Goal: Transaction & Acquisition: Purchase product/service

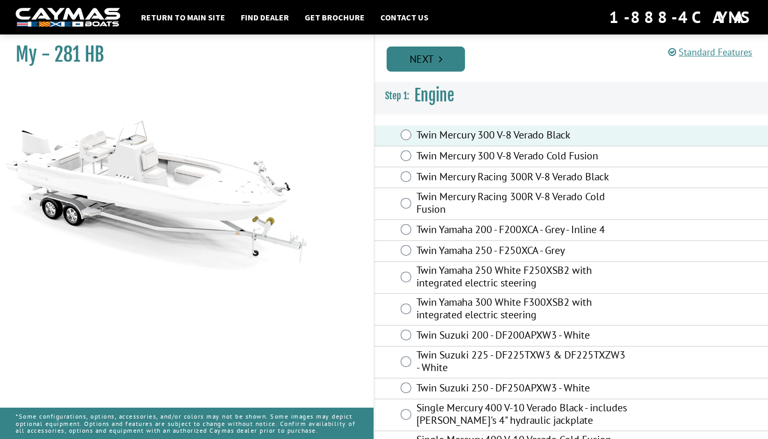
click at [434, 64] on link "Next" at bounding box center [426, 58] width 78 height 25
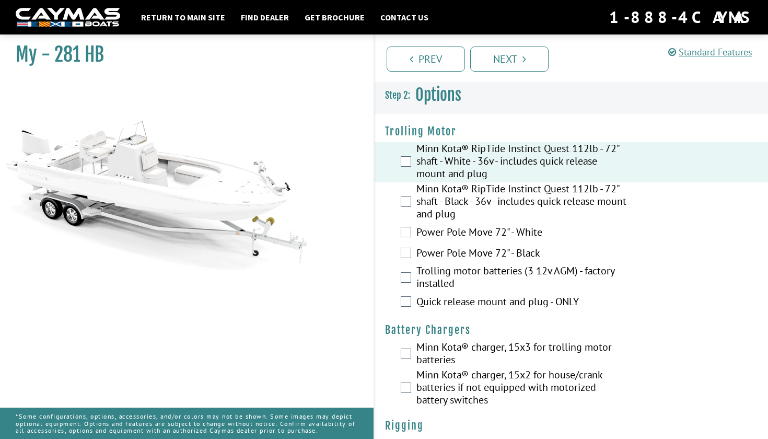
click at [417, 280] on label "Trolling motor batteries (3 12v AGM) - factory installed" at bounding box center [521, 278] width 211 height 28
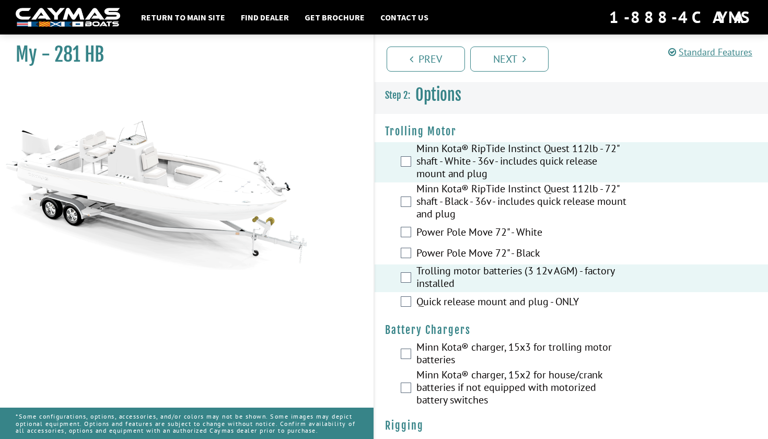
click at [416, 256] on div "Power Pole Move 72" - Black" at bounding box center [571, 253] width 393 height 21
click at [416, 234] on div "Power Pole Move 72" - White" at bounding box center [571, 233] width 393 height 21
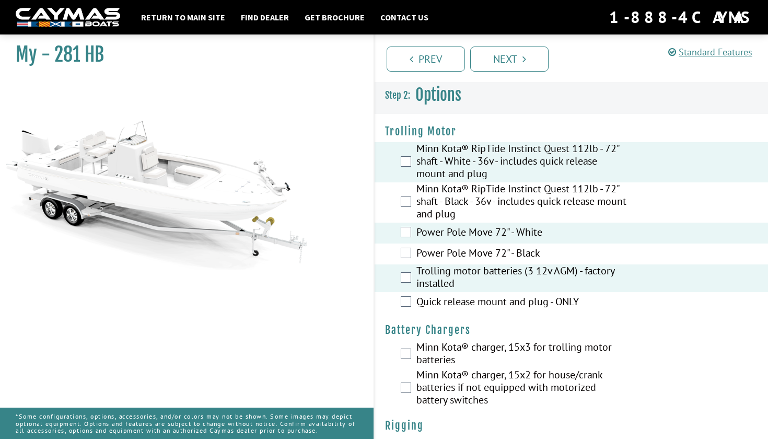
click at [406, 261] on div "Power Pole Move 72" - Black" at bounding box center [571, 253] width 393 height 21
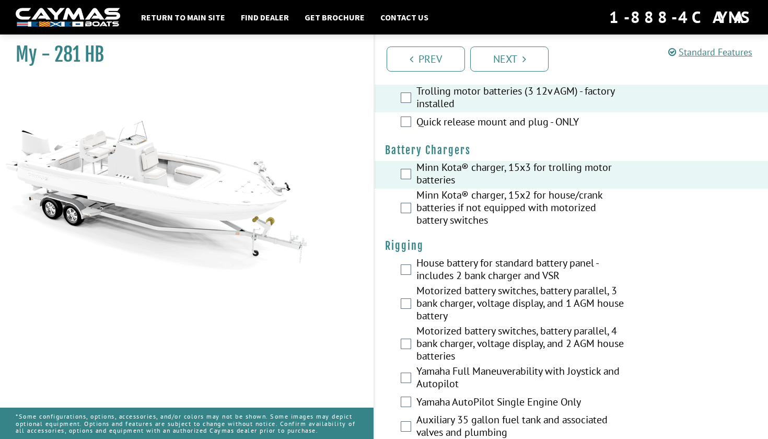
scroll to position [181, 0]
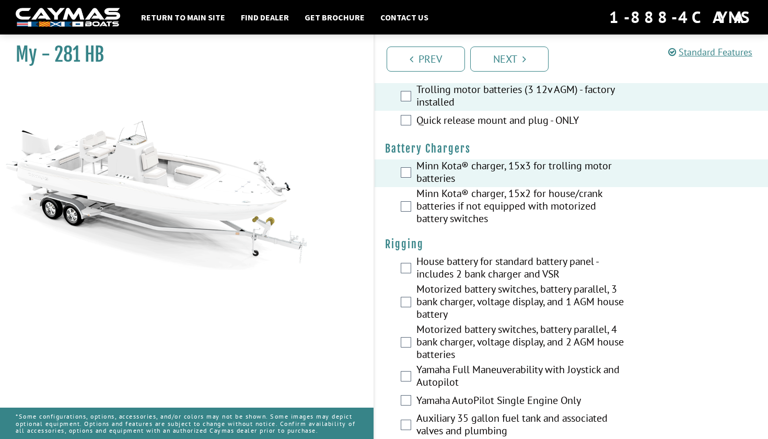
click at [406, 293] on div "Motorized battery switches, battery parallel, 3 bank charger, voltage display, …" at bounding box center [571, 303] width 393 height 40
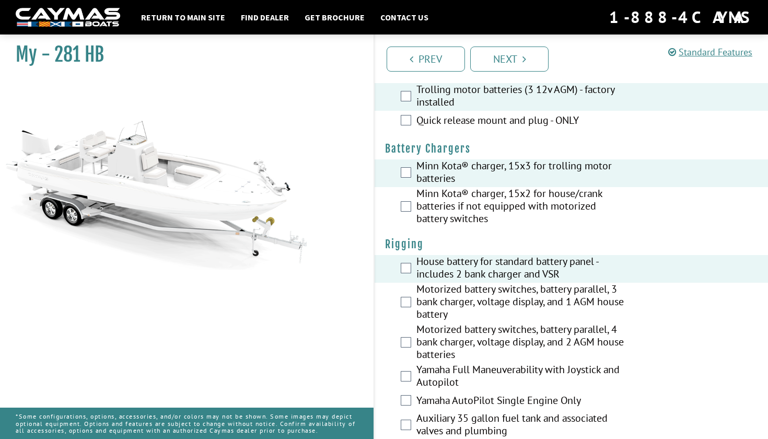
click at [405, 309] on div "Motorized battery switches, battery parallel, 3 bank charger, voltage display, …" at bounding box center [571, 303] width 393 height 40
click at [403, 309] on div "Motorized battery switches, battery parallel, 3 bank charger, voltage display, …" at bounding box center [571, 303] width 393 height 40
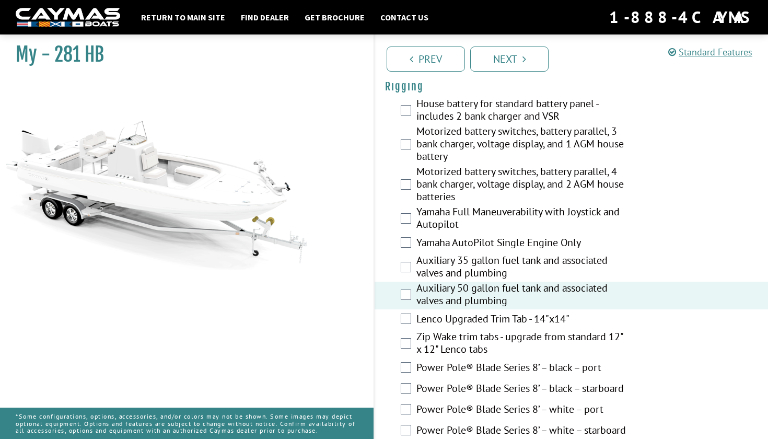
scroll to position [310, 0]
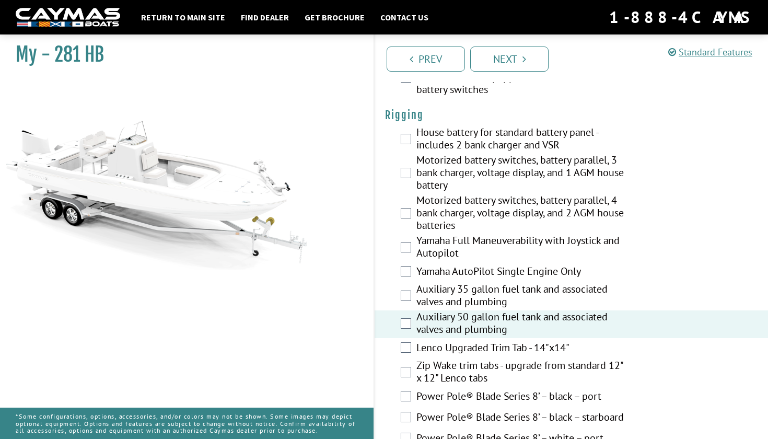
click at [487, 217] on label "Motorized battery switches, battery parallel, 4 bank charger, voltage display, …" at bounding box center [521, 214] width 211 height 40
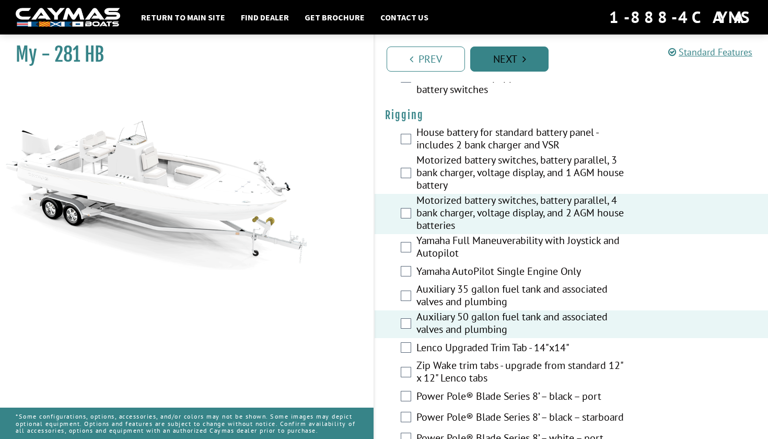
click at [505, 60] on link "Next" at bounding box center [509, 58] width 78 height 25
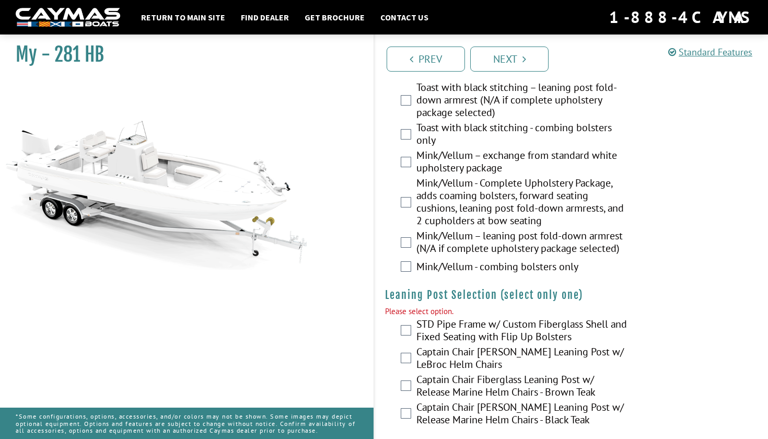
scroll to position [2696, 0]
click at [399, 345] on div "STD Pipe Frame w/ Custom Fiberglass Shell and Fixed Seating with Flip Up Bolste…" at bounding box center [571, 331] width 393 height 28
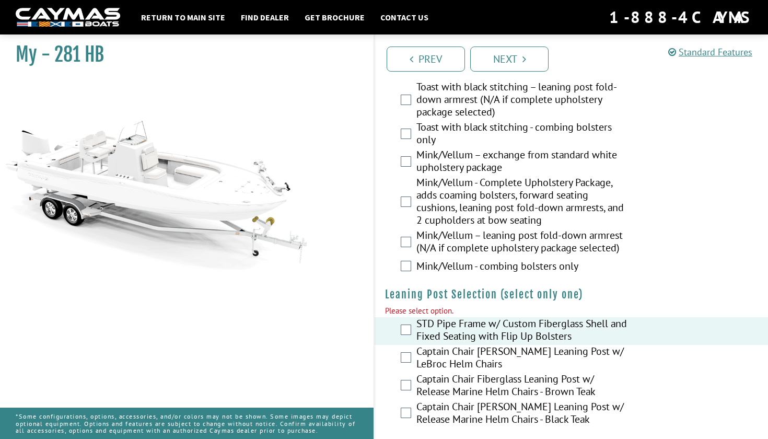
click at [405, 372] on div "Captain Chair [PERSON_NAME] Leaning Post w/ LeBroc Helm Chairs" at bounding box center [571, 359] width 393 height 28
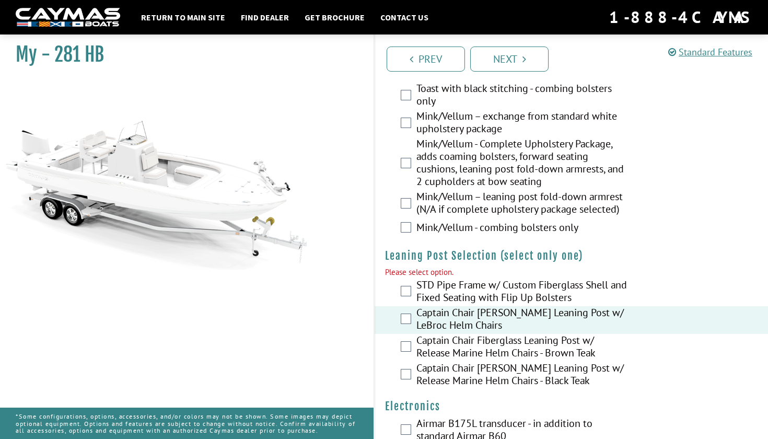
scroll to position [2737, 0]
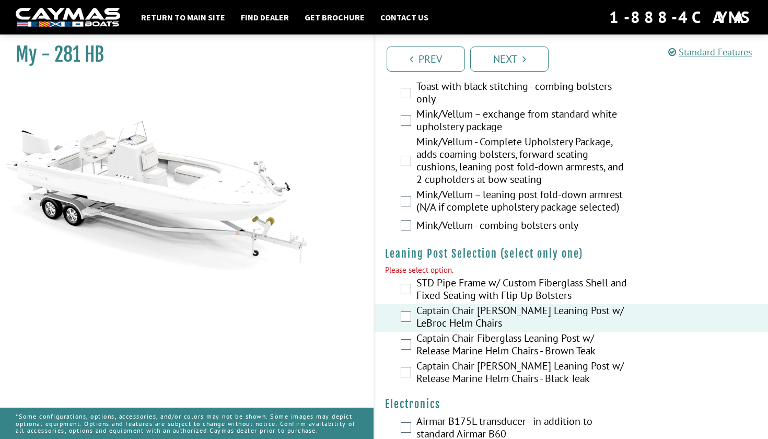
click at [484, 387] on label "Captain Chair [PERSON_NAME] Leaning Post w/ Release Marine Helm Chairs - Black …" at bounding box center [521, 373] width 211 height 28
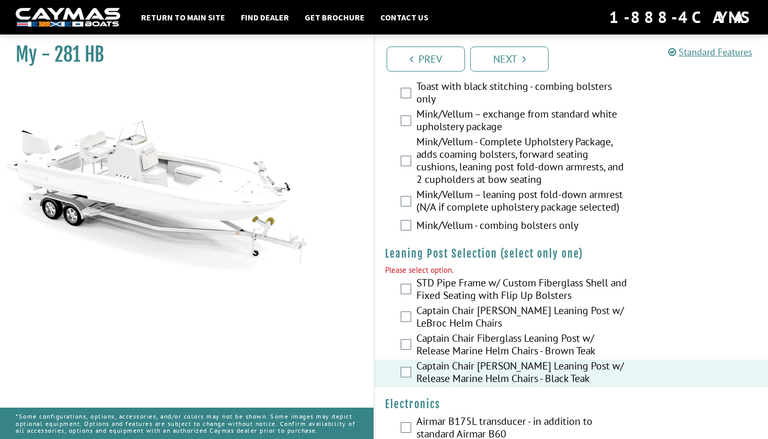
click at [496, 359] on label "Captain Chair Fiberglass Leaning Post w/ Release Marine Helm Chairs - Brown Teak" at bounding box center [521, 346] width 211 height 28
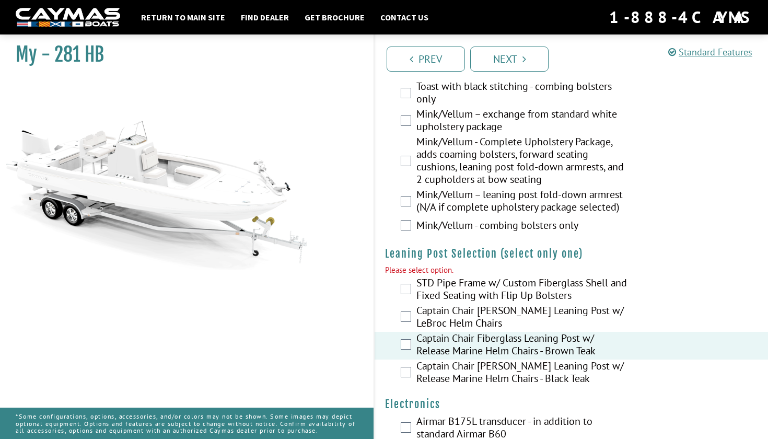
click at [512, 387] on label "Captain Chair [PERSON_NAME] Leaning Post w/ Release Marine Helm Chairs - Black …" at bounding box center [521, 373] width 211 height 28
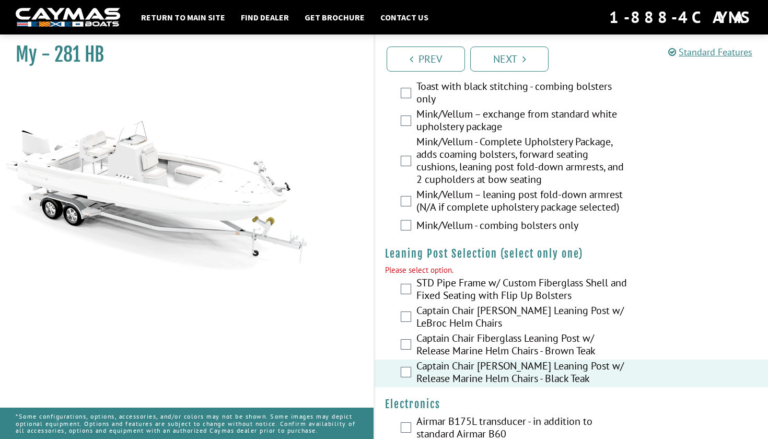
click at [512, 332] on label "Captain Chair [PERSON_NAME] Leaning Post w/ LeBroc Helm Chairs" at bounding box center [521, 318] width 211 height 28
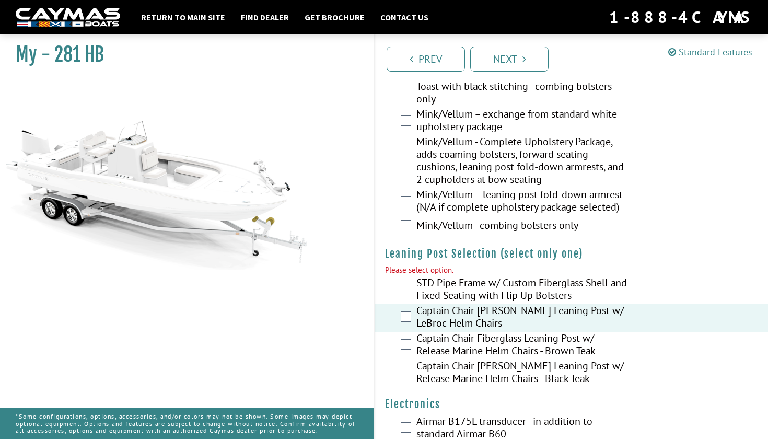
click at [502, 387] on label "Captain Chair [PERSON_NAME] Leaning Post w/ Release Marine Helm Chairs - Black …" at bounding box center [521, 373] width 211 height 28
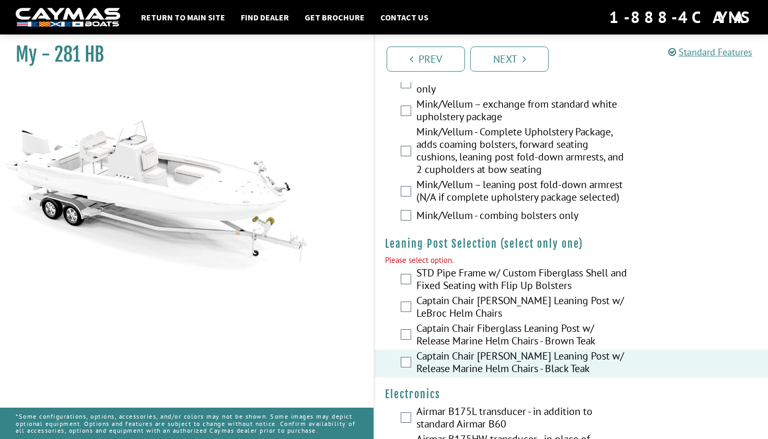
scroll to position [2739, 0]
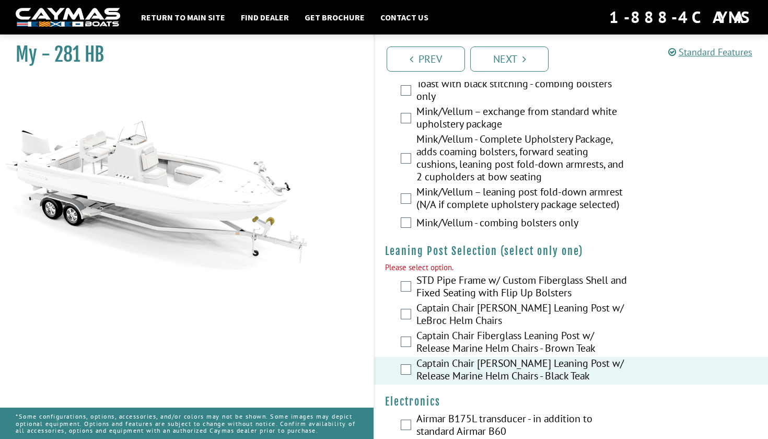
click at [523, 329] on label "Captain Chair [PERSON_NAME] Leaning Post w/ LeBroc Helm Chairs" at bounding box center [521, 315] width 211 height 28
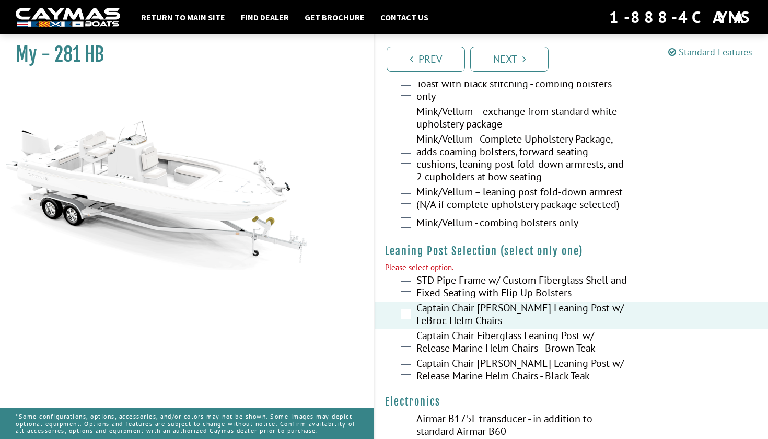
click at [535, 301] on label "STD Pipe Frame w/ Custom Fiberglass Shell and Fixed Seating with Flip Up Bolste…" at bounding box center [521, 288] width 211 height 28
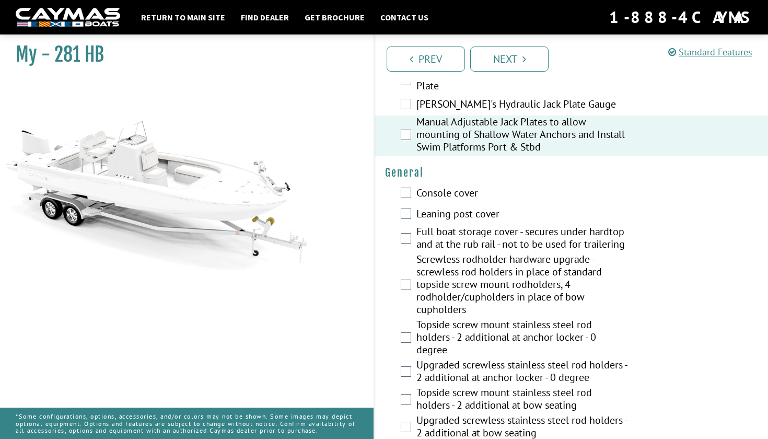
scroll to position [746, 0]
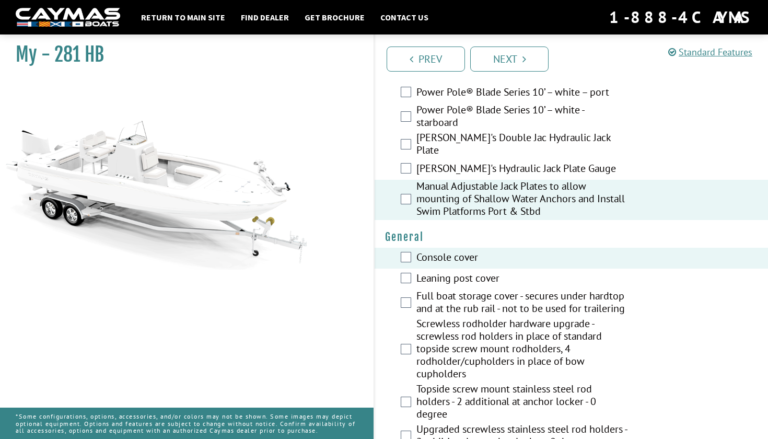
drag, startPoint x: 225, startPoint y: 211, endPoint x: 209, endPoint y: 205, distance: 16.7
click at [209, 205] on img at bounding box center [156, 174] width 313 height 190
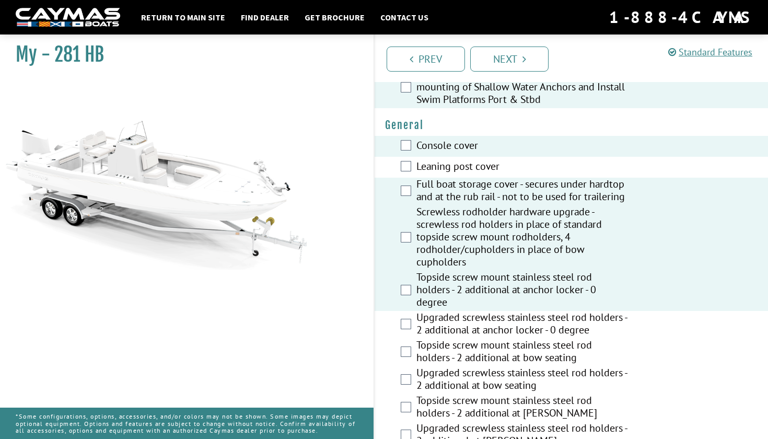
scroll to position [881, 0]
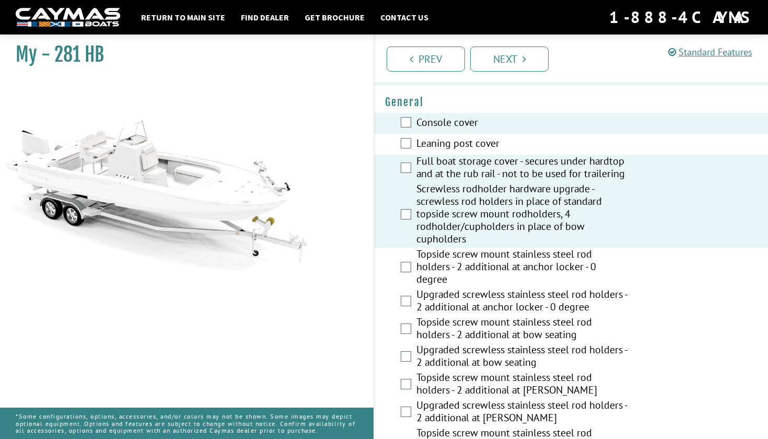
click at [411, 371] on div "Upgraded screwless stainless steel rod holders - 2 additional at bow seating" at bounding box center [571, 357] width 393 height 28
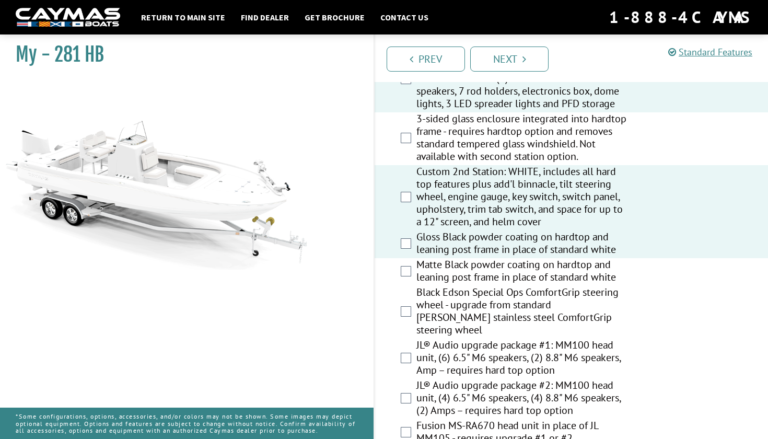
scroll to position [1410, 0]
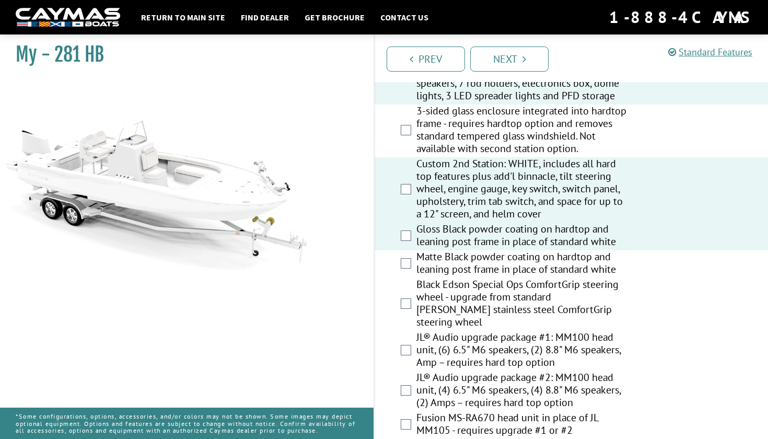
click at [413, 406] on div "JL® Audio upgrade package #2: MM100 head unit, (4) 6.5" M6 speakers, (4) 8.8" M…" at bounding box center [571, 391] width 393 height 40
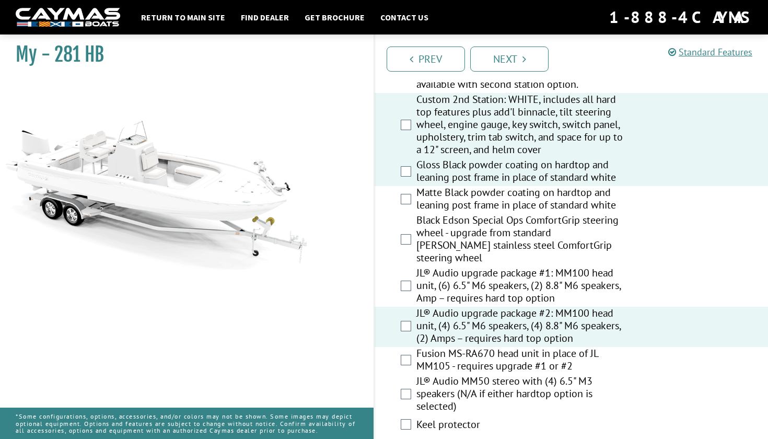
scroll to position [1475, 0]
click at [416, 301] on label "JL® Audio upgrade package #1: MM100 head unit, (6) 6.5" M6 speakers, (2) 8.8" M…" at bounding box center [521, 285] width 211 height 40
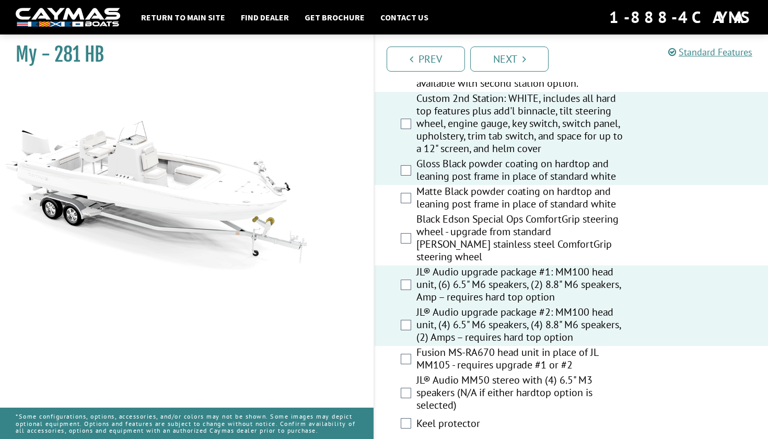
click at [415, 343] on div "JL® Audio upgrade package #2: MM100 head unit, (4) 6.5" M6 speakers, (4) 8.8" M…" at bounding box center [571, 326] width 393 height 40
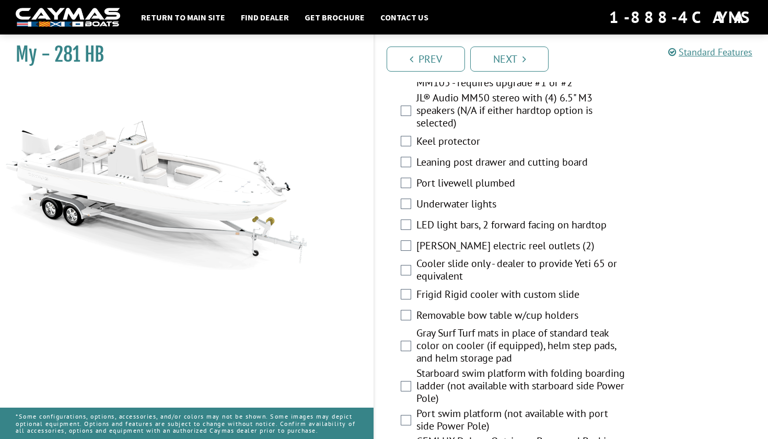
scroll to position [1757, 0]
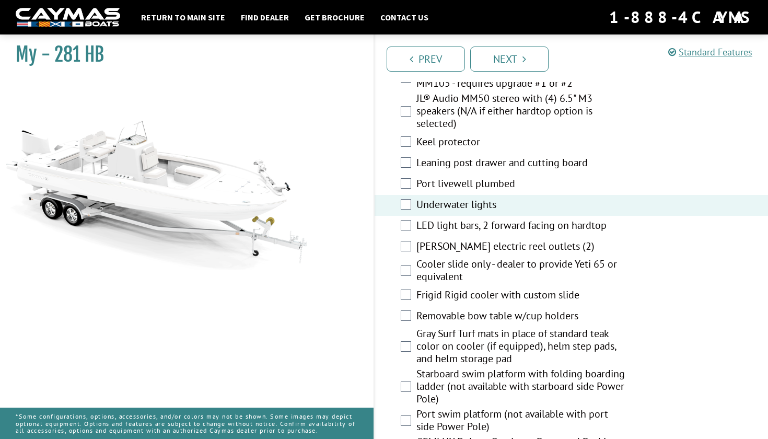
click at [403, 237] on div "LED light bars, 2 forward facing on hardtop" at bounding box center [571, 226] width 393 height 21
click at [404, 256] on div "[PERSON_NAME] electric reel outlets (2)" at bounding box center [571, 247] width 393 height 21
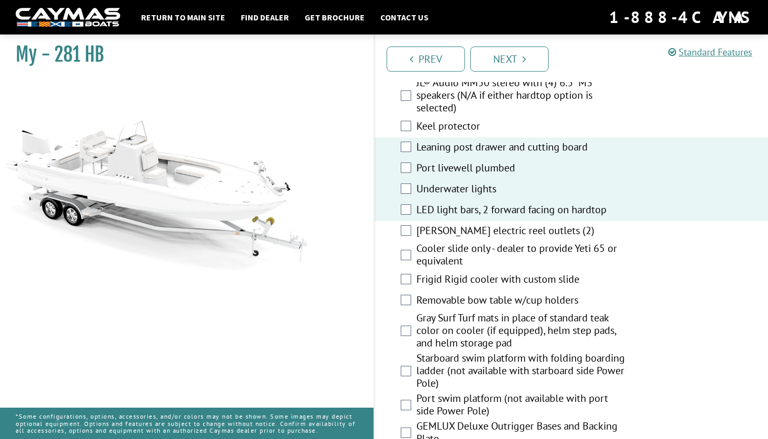
scroll to position [1818, 0]
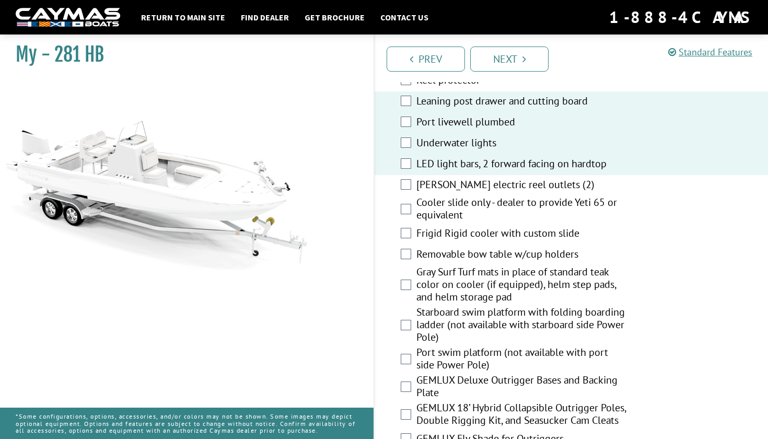
click at [475, 373] on label "Port swim platform (not available with port side Power Pole)" at bounding box center [521, 360] width 211 height 28
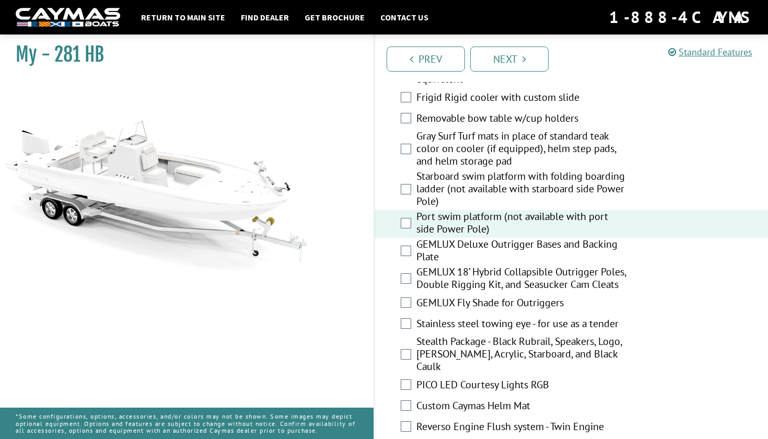
scroll to position [1958, 0]
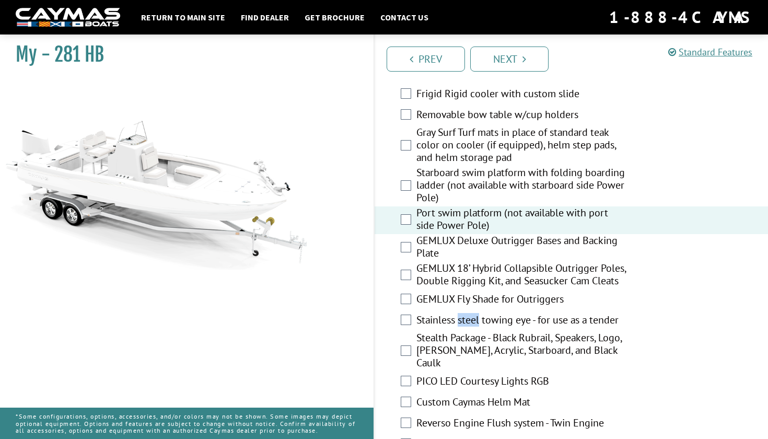
drag, startPoint x: 475, startPoint y: 353, endPoint x: 411, endPoint y: 356, distance: 64.3
click at [444, 329] on label "Stainless steel towing eye - for use as a tender" at bounding box center [521, 320] width 211 height 15
click at [459, 329] on label "Stainless steel towing eye - for use as a tender" at bounding box center [521, 320] width 211 height 15
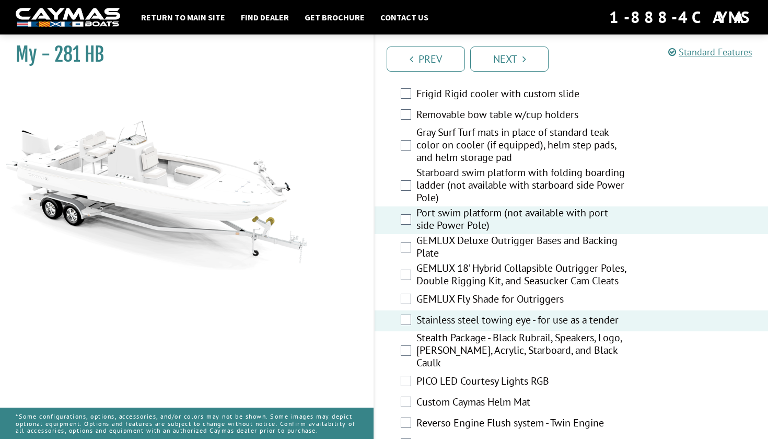
click at [427, 329] on label "Stainless steel towing eye - for use as a tender" at bounding box center [521, 320] width 211 height 15
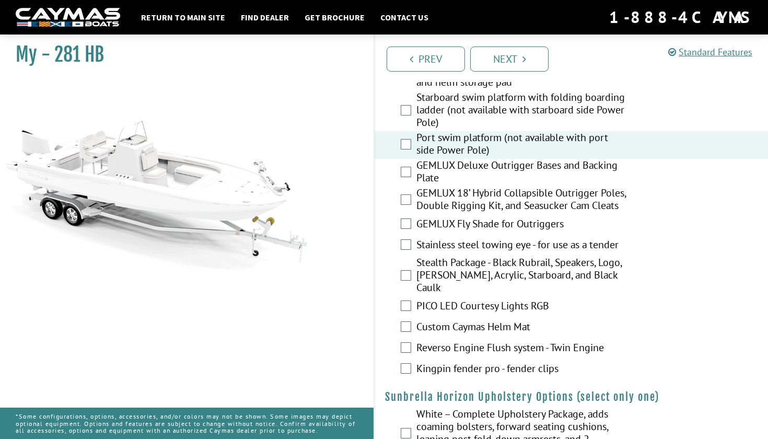
scroll to position [2037, 0]
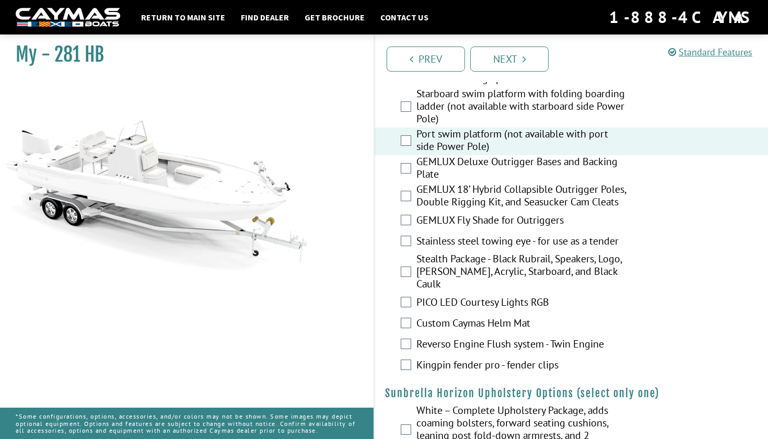
click at [468, 332] on label "Custom Caymas Helm Mat" at bounding box center [521, 324] width 211 height 15
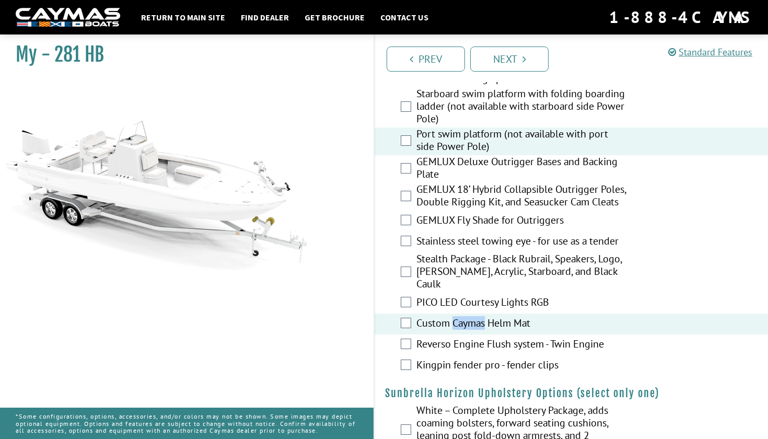
click at [468, 332] on label "Custom Caymas Helm Mat" at bounding box center [521, 324] width 211 height 15
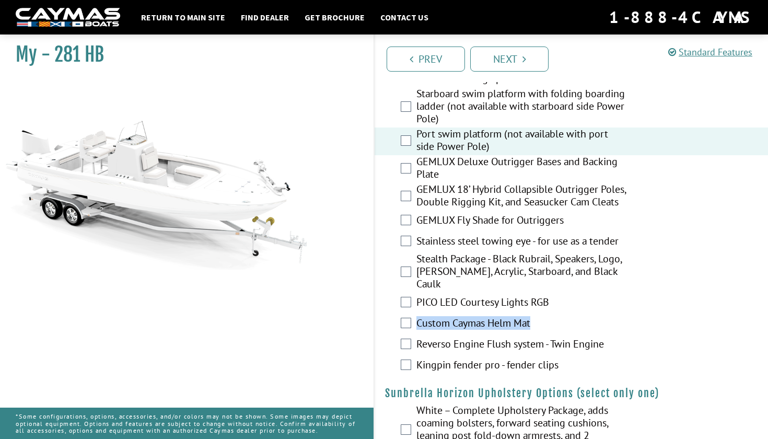
click at [468, 332] on label "Custom Caymas Helm Mat" at bounding box center [521, 324] width 211 height 15
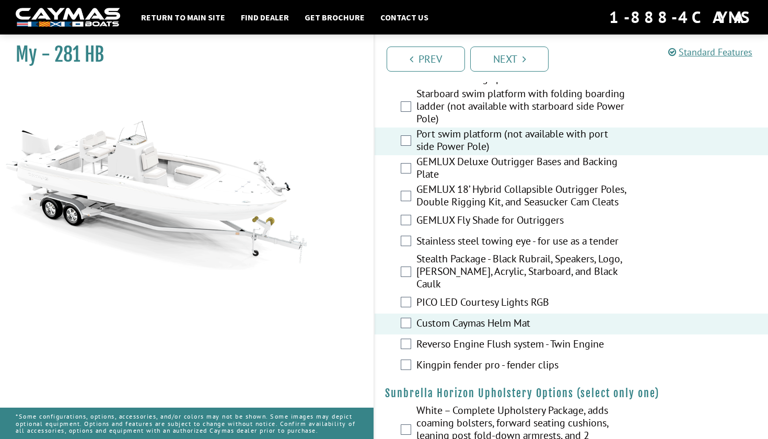
click at [467, 353] on label "Reverso Engine Flush system - Twin Engine" at bounding box center [521, 344] width 211 height 15
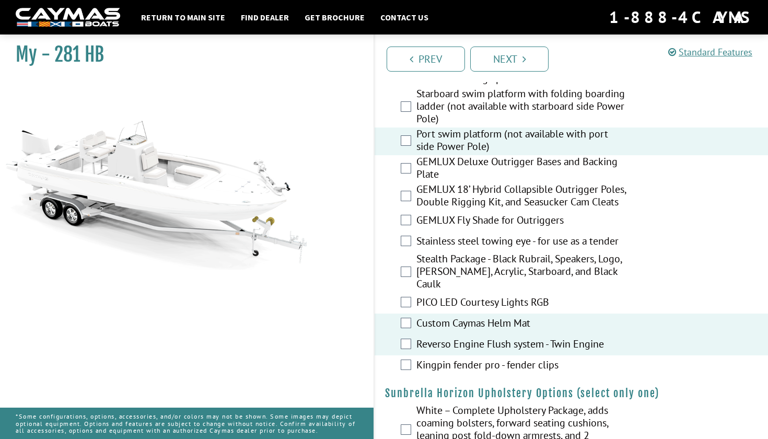
click at [467, 353] on label "Reverso Engine Flush system - Twin Engine" at bounding box center [521, 344] width 211 height 15
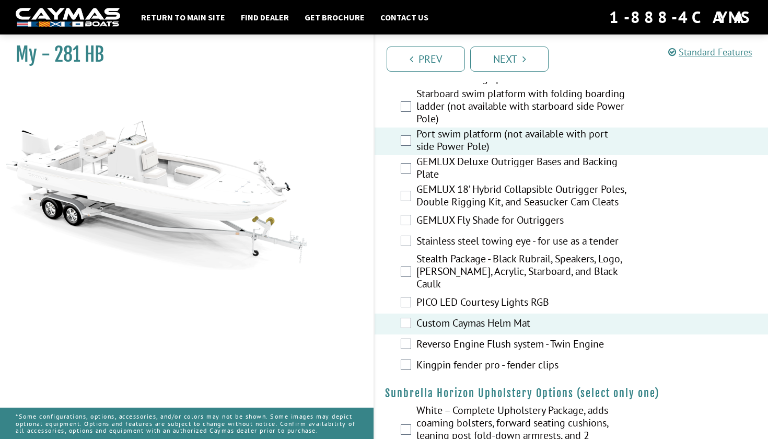
click at [475, 353] on label "Reverso Engine Flush system - Twin Engine" at bounding box center [521, 344] width 211 height 15
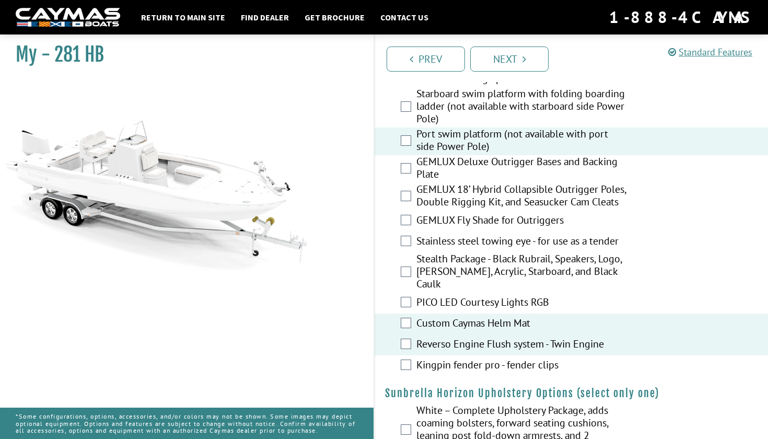
scroll to position [2041, 0]
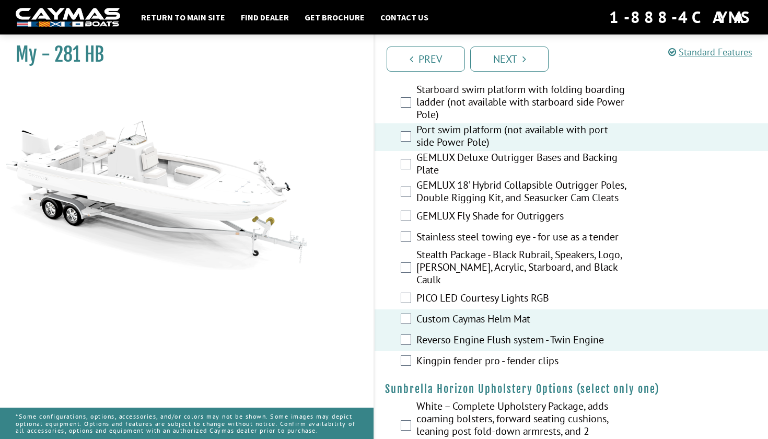
click at [472, 369] on label "Kingpin fender pro - fender clips" at bounding box center [521, 361] width 211 height 15
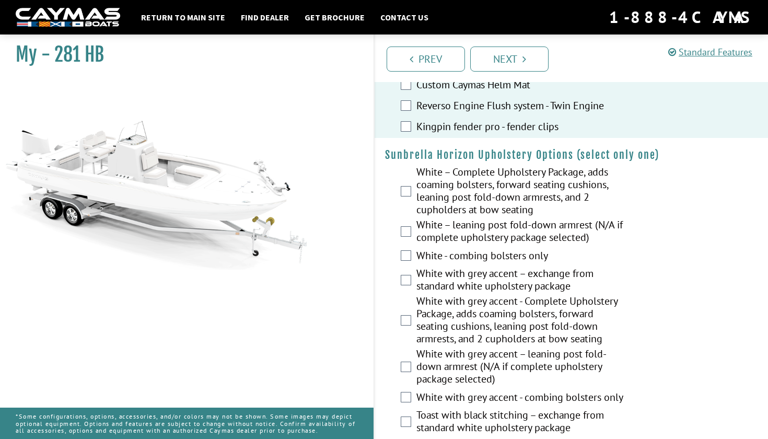
scroll to position [2276, 0]
click at [474, 370] on label "White with grey accent – leaning post fold-down armrest (N/A if complete uphols…" at bounding box center [521, 366] width 211 height 40
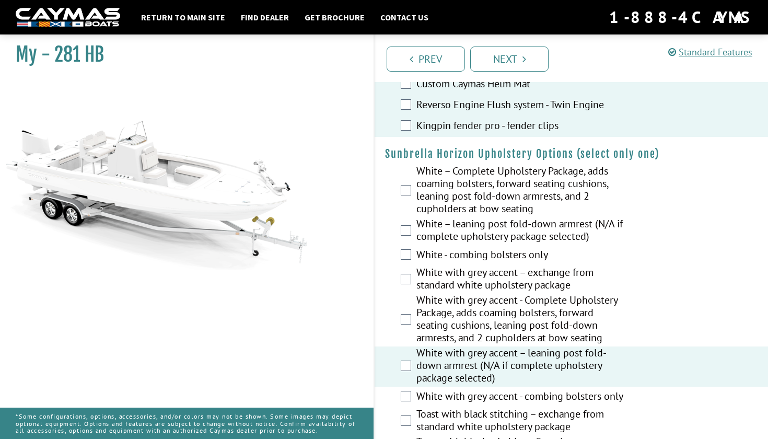
click at [474, 345] on label "White with grey accent - Complete Upholstery Package, adds coaming bolsters, fo…" at bounding box center [521, 320] width 211 height 53
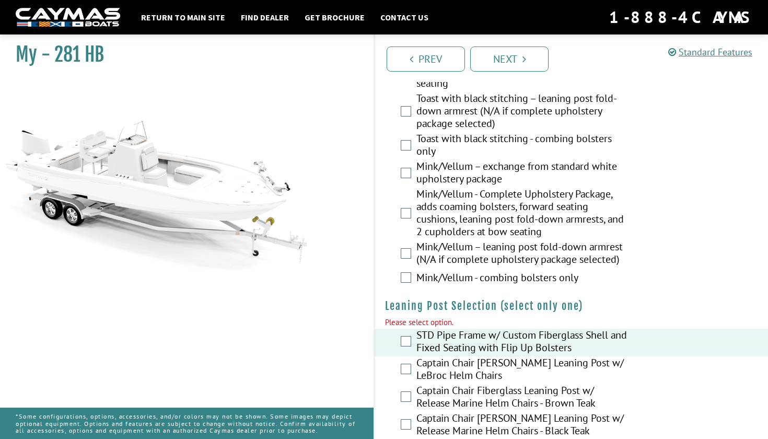
scroll to position [2674, 0]
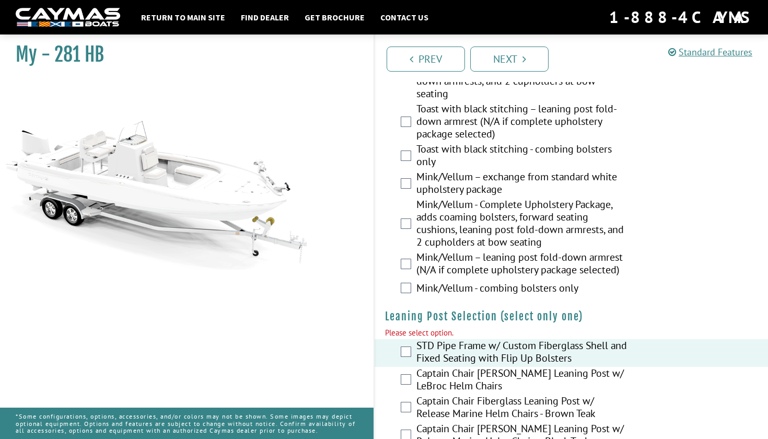
click at [495, 297] on label "Mink/Vellum - combing bolsters only" at bounding box center [521, 289] width 211 height 15
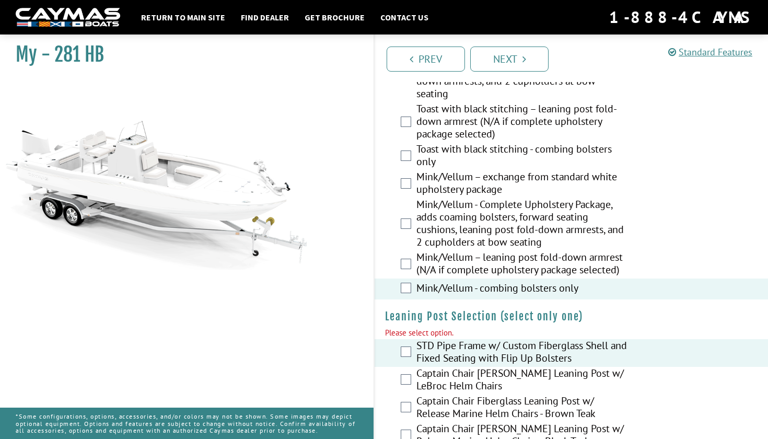
click at [500, 278] on label "Mink/Vellum – leaning post fold-down armrest (N/A if complete upholstery packag…" at bounding box center [521, 265] width 211 height 28
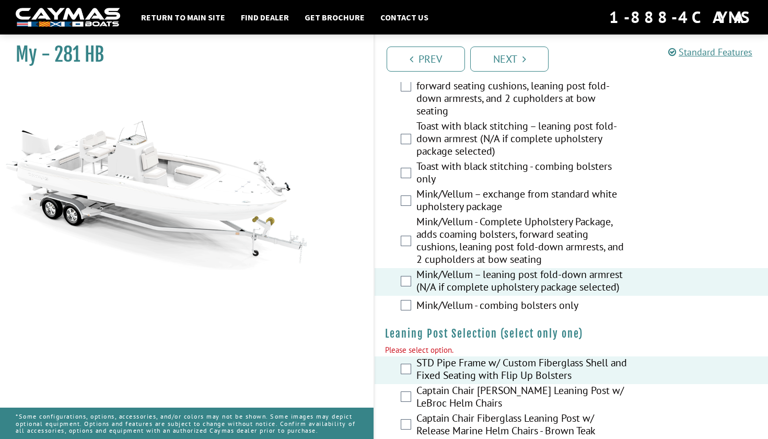
scroll to position [2653, 0]
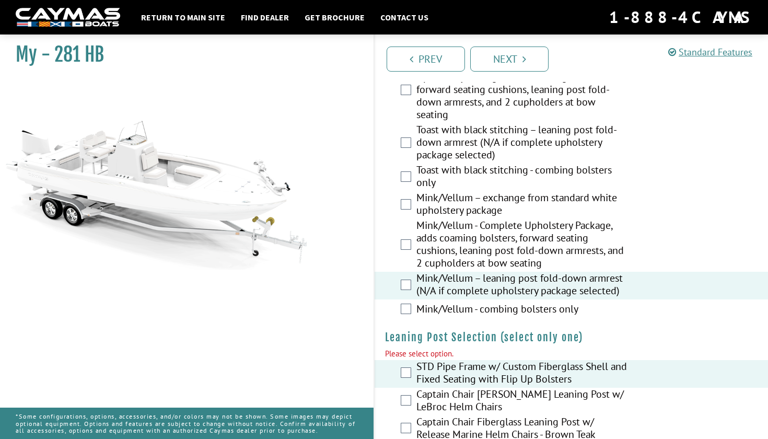
click at [500, 295] on label "Mink/Vellum – leaning post fold-down armrest (N/A if complete upholstery packag…" at bounding box center [521, 286] width 211 height 28
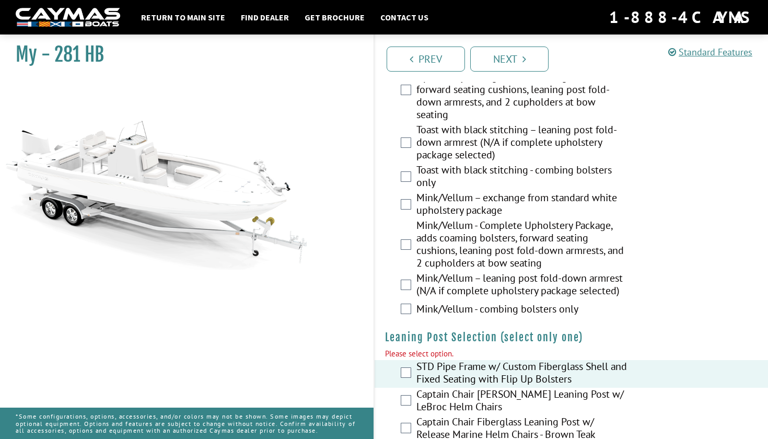
click at [500, 272] on label "Mink/Vellum - Complete Upholstery Package, adds coaming bolsters, forward seati…" at bounding box center [521, 245] width 211 height 53
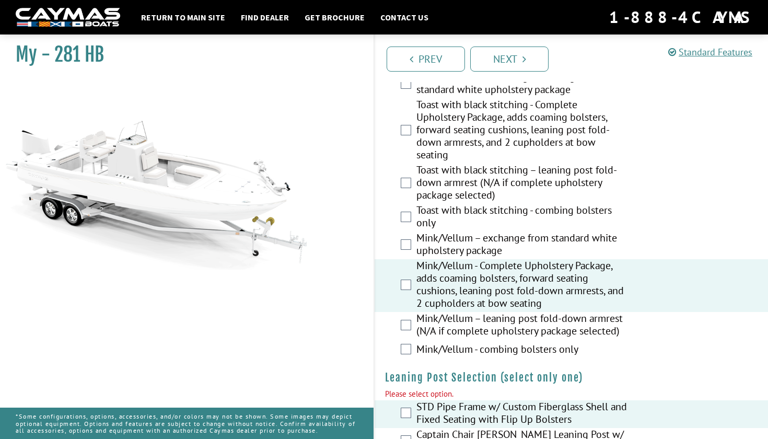
scroll to position [2611, 0]
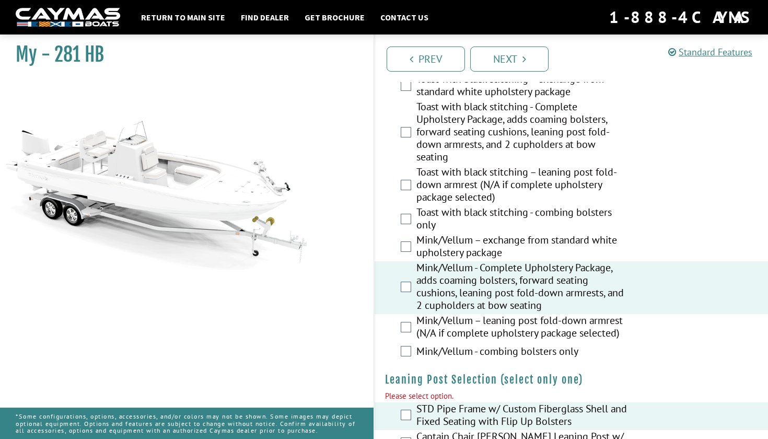
click at [504, 261] on label "Mink/Vellum – exchange from standard white upholstery package" at bounding box center [521, 247] width 211 height 28
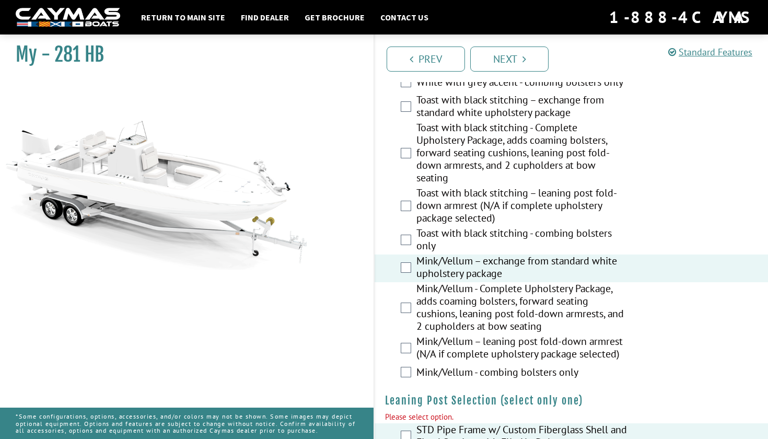
click at [508, 253] on label "Toast with black stitching - combing bolsters only" at bounding box center [521, 241] width 211 height 28
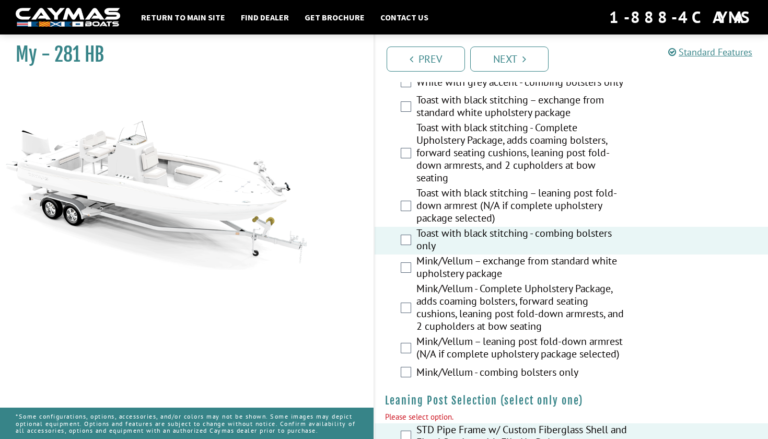
scroll to position [2553, 0]
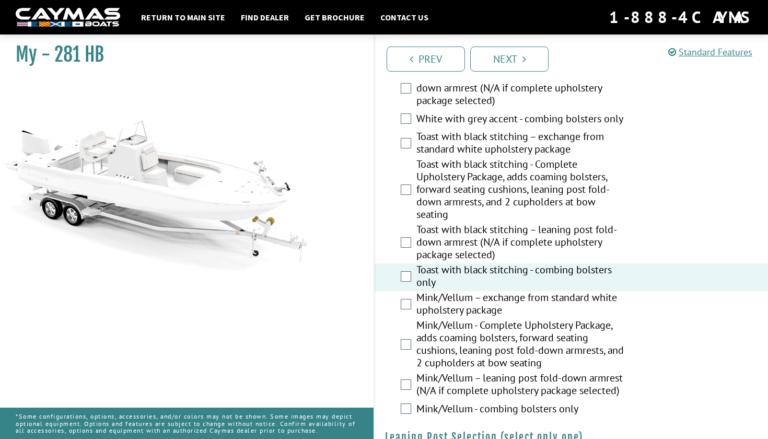
click at [497, 263] on label "Toast with black stitching – leaning post fold-down armrest (N/A if complete up…" at bounding box center [521, 243] width 211 height 40
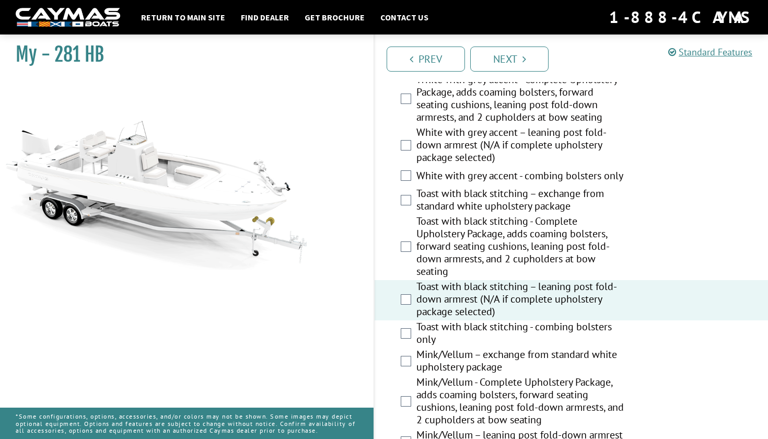
scroll to position [2495, 0]
click at [517, 349] on label "Toast with black stitching - combing bolsters only" at bounding box center [521, 335] width 211 height 28
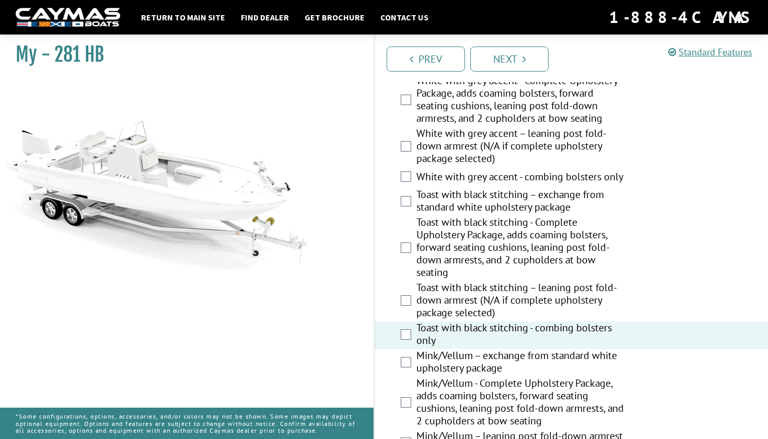
click at [493, 267] on label "Toast with black stitching - Complete Upholstery Package, adds coaming bolsters…" at bounding box center [521, 248] width 211 height 65
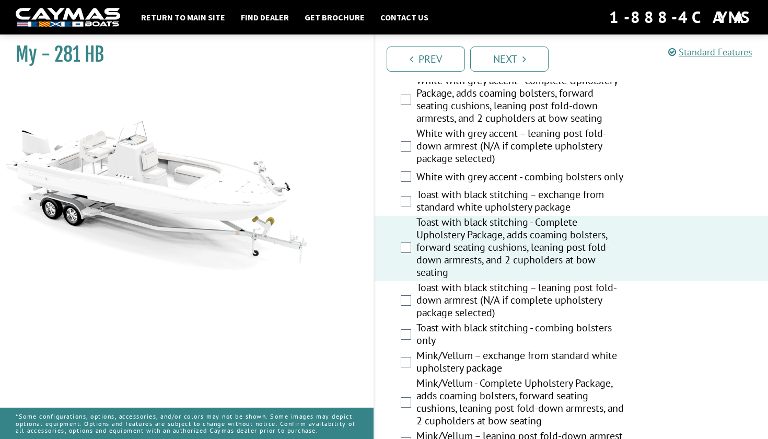
click at [503, 216] on label "Toast with black stitching – exchange from standard white upholstery package" at bounding box center [521, 202] width 211 height 28
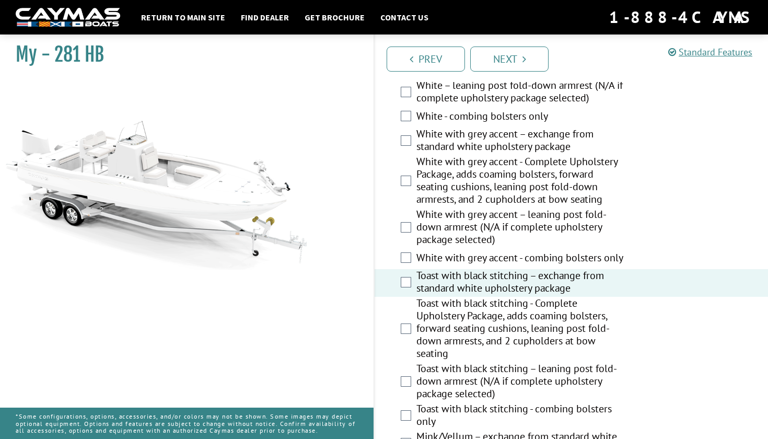
scroll to position [2410, 0]
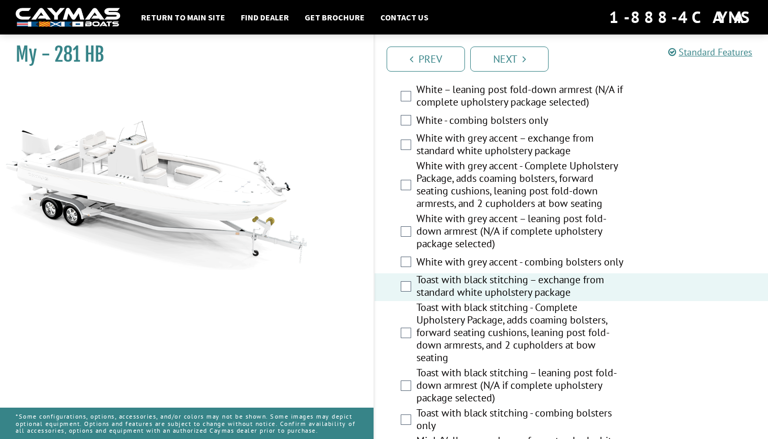
click at [496, 206] on label "White with grey accent - Complete Upholstery Package, adds coaming bolsters, fo…" at bounding box center [521, 185] width 211 height 53
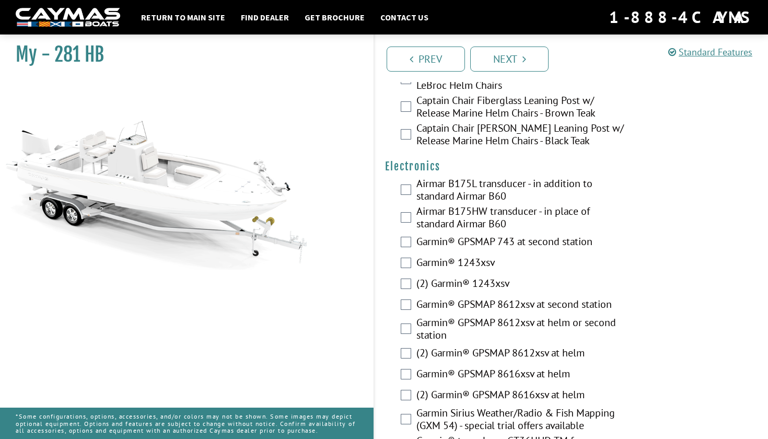
scroll to position [2966, 0]
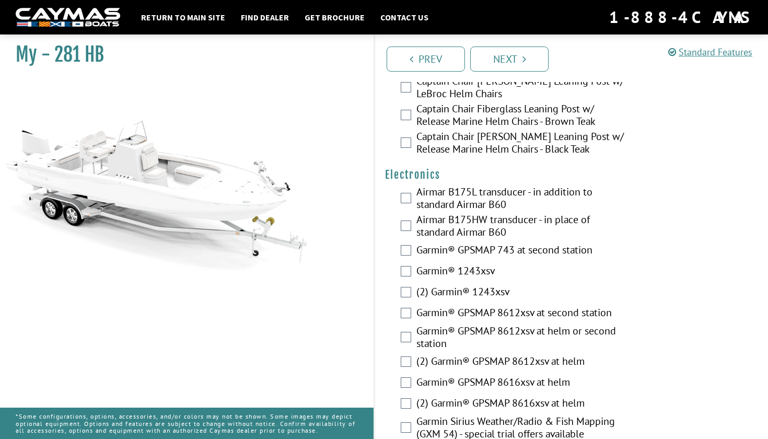
click at [432, 213] on label "Airmar B175L transducer - in addition to standard Airmar B60" at bounding box center [521, 199] width 211 height 28
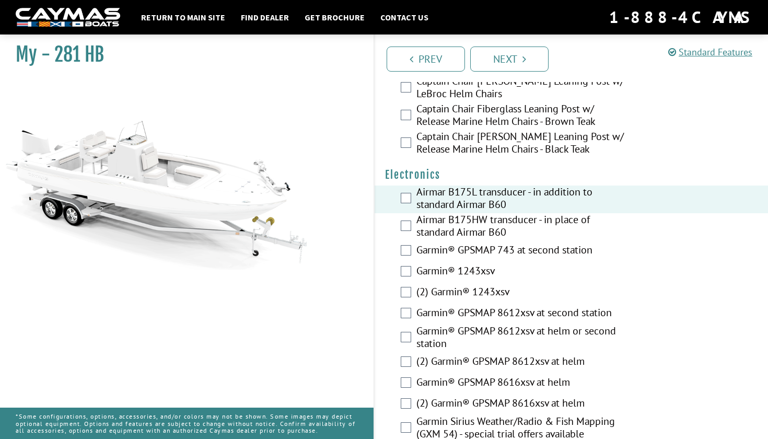
click at [440, 240] on label "Airmar B175HW transducer - in place of standard Airmar B60" at bounding box center [521, 227] width 211 height 28
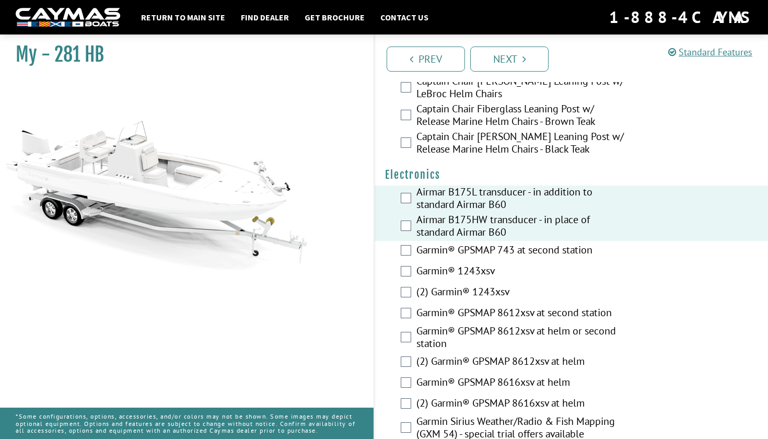
click at [440, 262] on div "Garmin® GPSMAP 743 at second station" at bounding box center [571, 251] width 393 height 21
click at [442, 259] on label "Garmin® GPSMAP 743 at second station" at bounding box center [521, 250] width 211 height 15
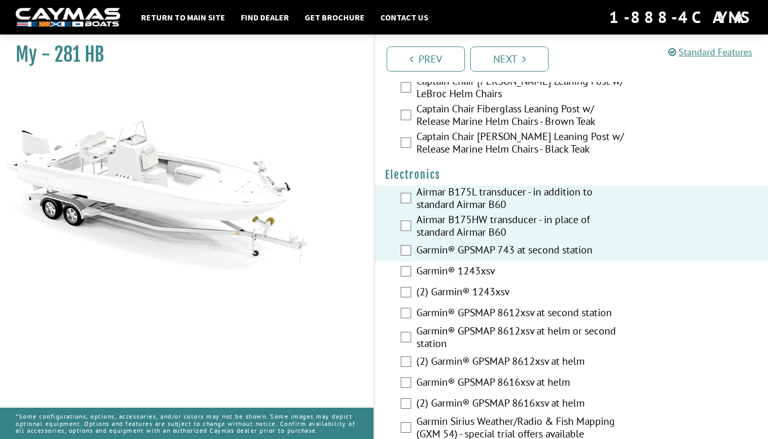
click at [443, 259] on label "Garmin® GPSMAP 743 at second station" at bounding box center [521, 250] width 211 height 15
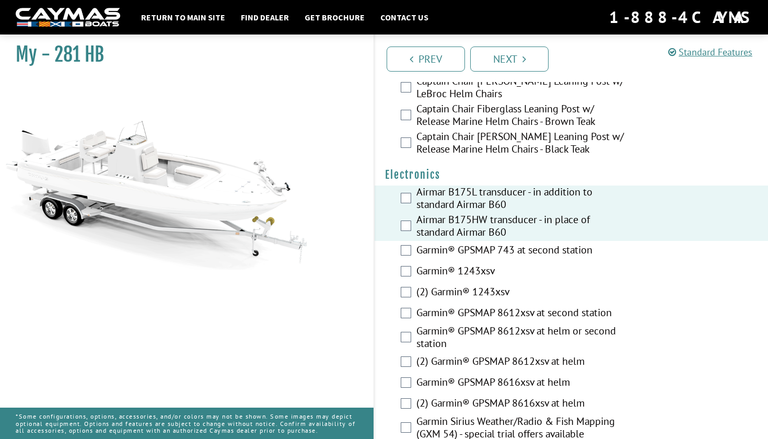
click at [448, 241] on label "Airmar B175HW transducer - in place of standard Airmar B60" at bounding box center [521, 227] width 211 height 28
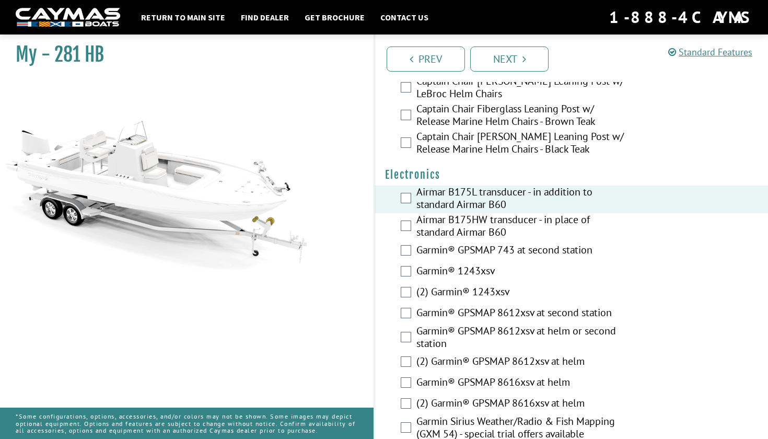
click at [489, 213] on label "Airmar B175L transducer - in addition to standard Airmar B60" at bounding box center [521, 199] width 211 height 28
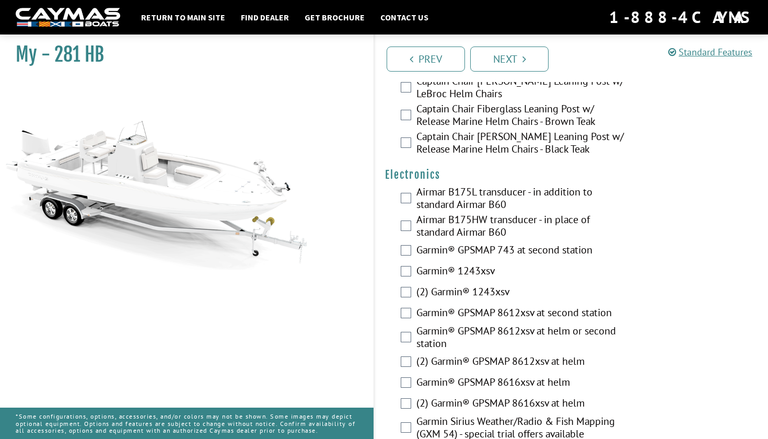
click at [489, 241] on label "Airmar B175HW transducer - in place of standard Airmar B60" at bounding box center [521, 227] width 211 height 28
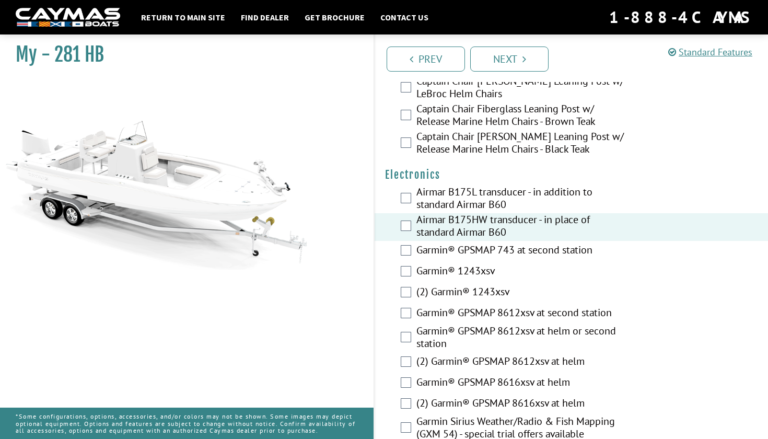
click at [443, 279] on label "Garmin® 1243xsv" at bounding box center [521, 271] width 211 height 15
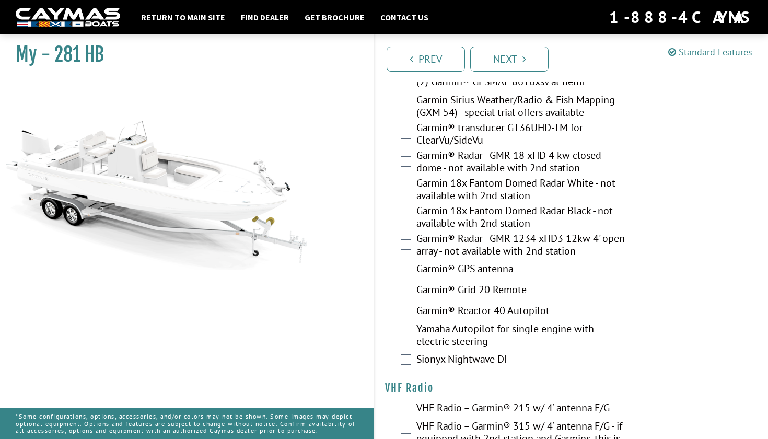
scroll to position [3286, 0]
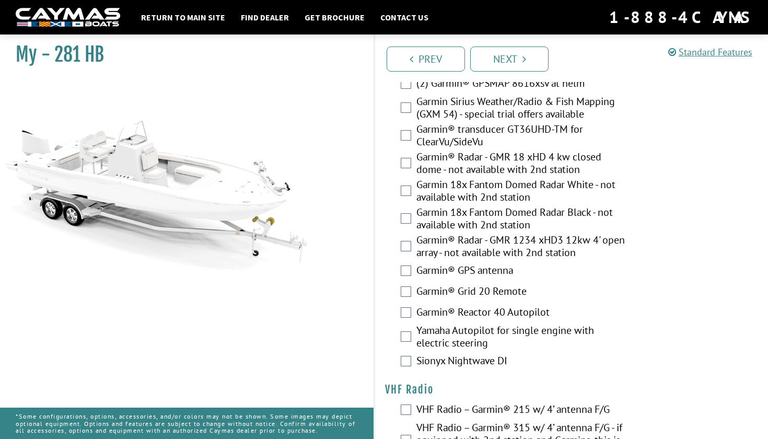
click at [476, 279] on label "Garmin® GPS antenna" at bounding box center [521, 271] width 211 height 15
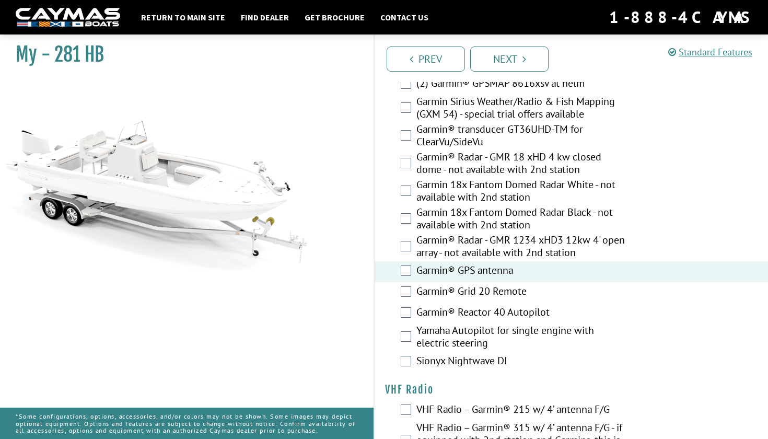
click at [485, 261] on label "Garmin® Radar - GMR 1234 xHD3 12kw 4' open array - not available with 2nd stati…" at bounding box center [521, 247] width 211 height 28
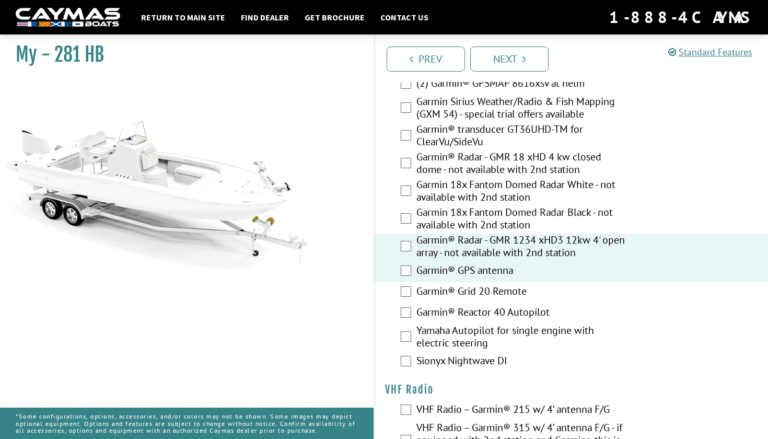
click at [485, 261] on label "Garmin® Radar - GMR 1234 xHD3 12kw 4' open array - not available with 2nd stati…" at bounding box center [521, 247] width 211 height 28
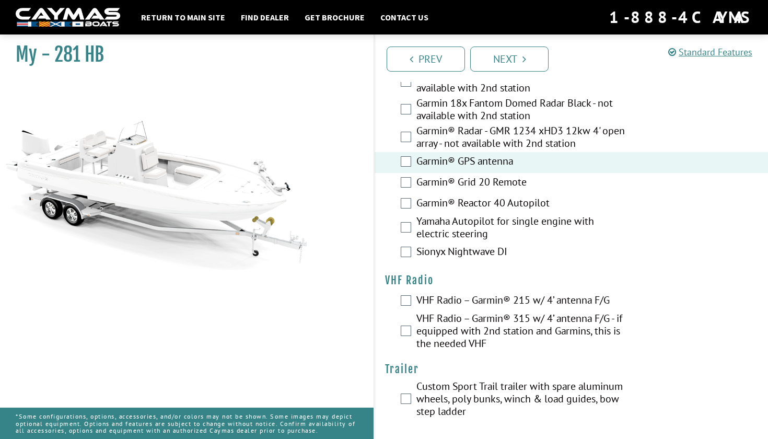
scroll to position [3405, 0]
click at [480, 308] on label "VHF Radio – Garmin® 215 w/ 4’ antenna F/G" at bounding box center [521, 300] width 211 height 15
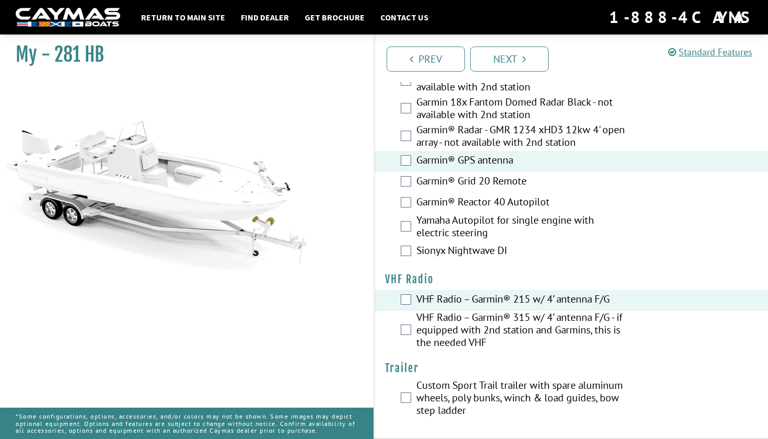
click at [480, 327] on label "VHF Radio – Garmin® 315 w/ 4’ antenna F/G - if equipped with 2nd station and Ga…" at bounding box center [521, 331] width 211 height 40
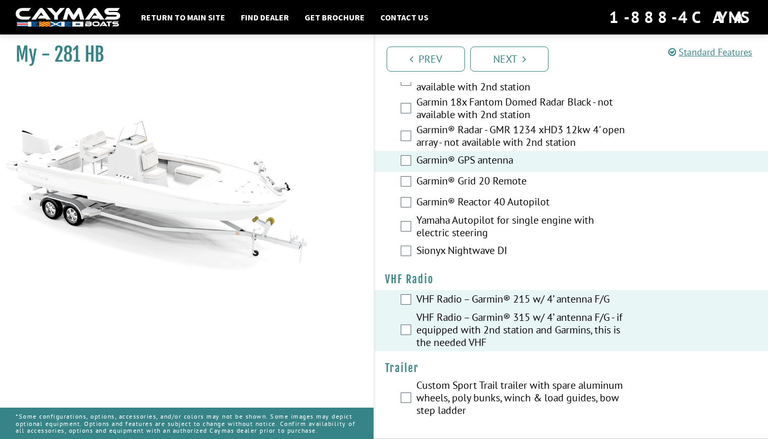
click at [480, 306] on label "VHF Radio – Garmin® 215 w/ 4’ antenna F/G" at bounding box center [521, 300] width 211 height 15
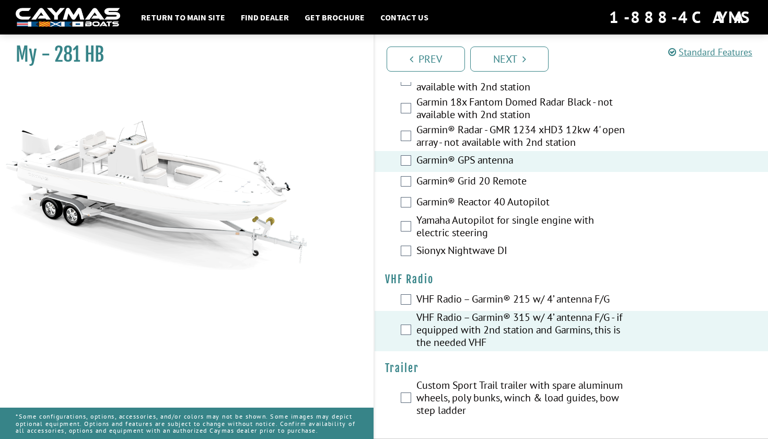
click at [472, 389] on label "Custom Sport Trail trailer with spare aluminum wheels, poly bunks, winch & load…" at bounding box center [521, 399] width 211 height 40
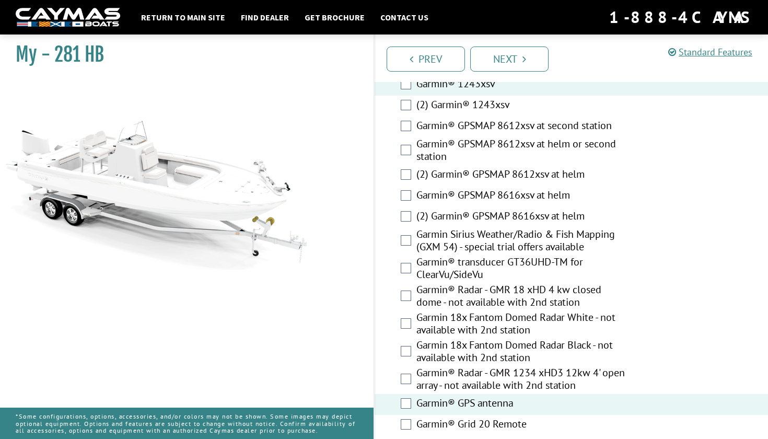
scroll to position [2819, 0]
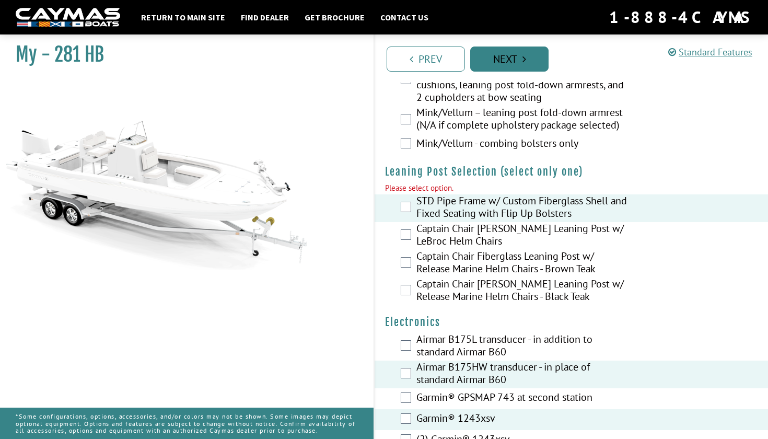
click at [512, 60] on link "Next" at bounding box center [509, 58] width 78 height 25
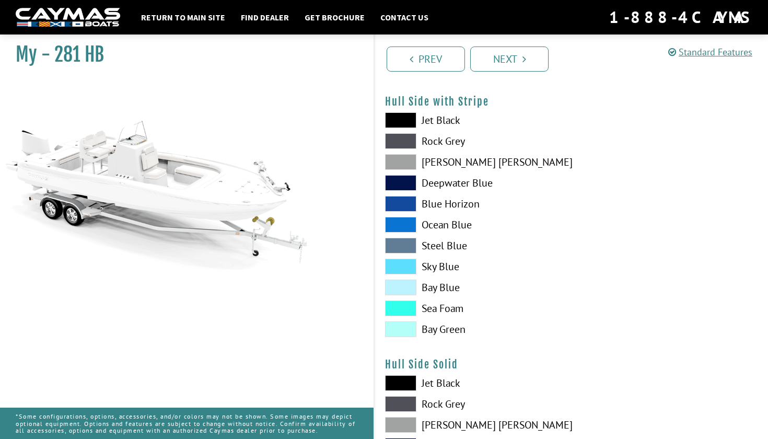
scroll to position [0, 0]
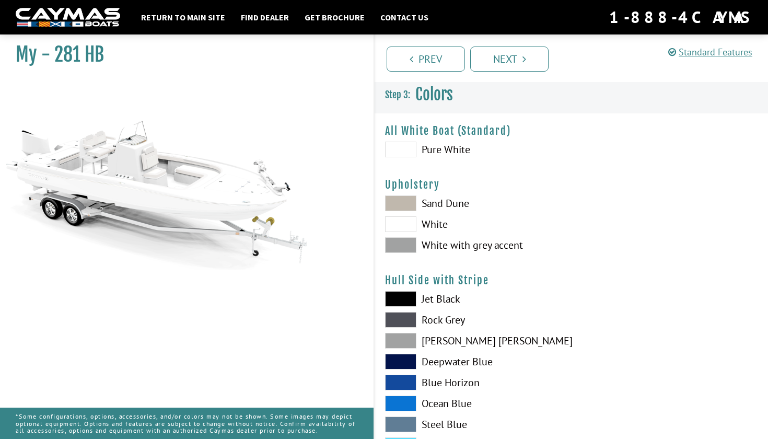
click at [404, 250] on span at bounding box center [400, 245] width 31 height 16
click at [405, 299] on span at bounding box center [400, 299] width 31 height 16
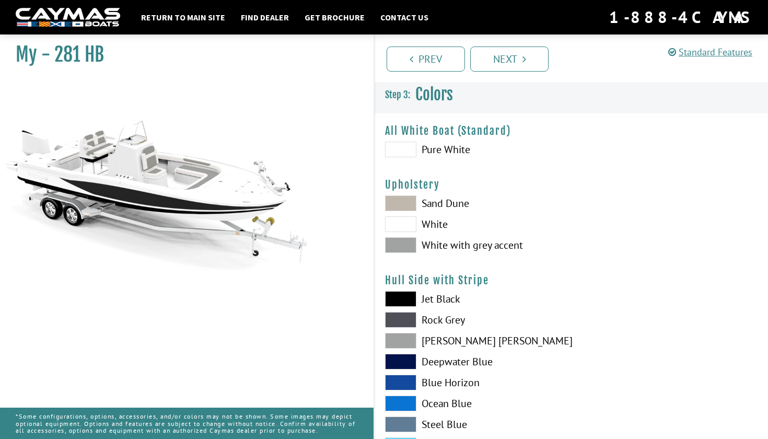
click at [394, 143] on span at bounding box center [400, 150] width 31 height 16
click at [409, 306] on span at bounding box center [400, 299] width 31 height 16
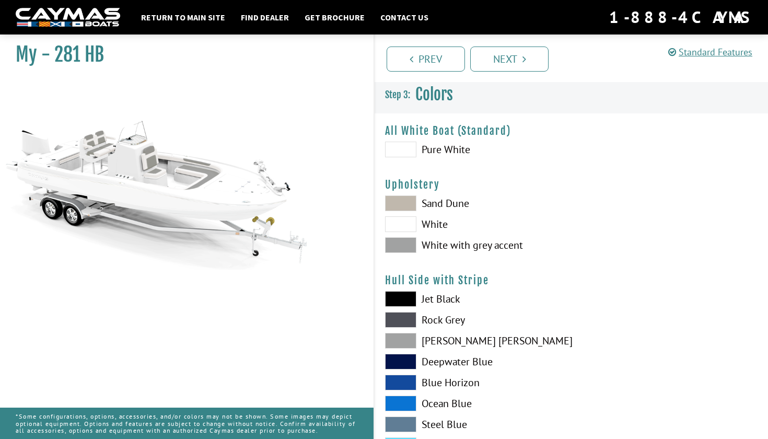
click at [402, 153] on span at bounding box center [400, 150] width 31 height 16
click at [413, 305] on span at bounding box center [400, 299] width 31 height 16
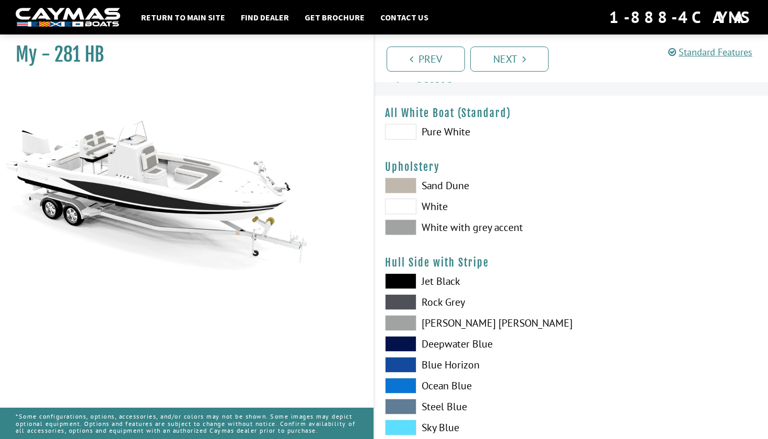
scroll to position [19, 0]
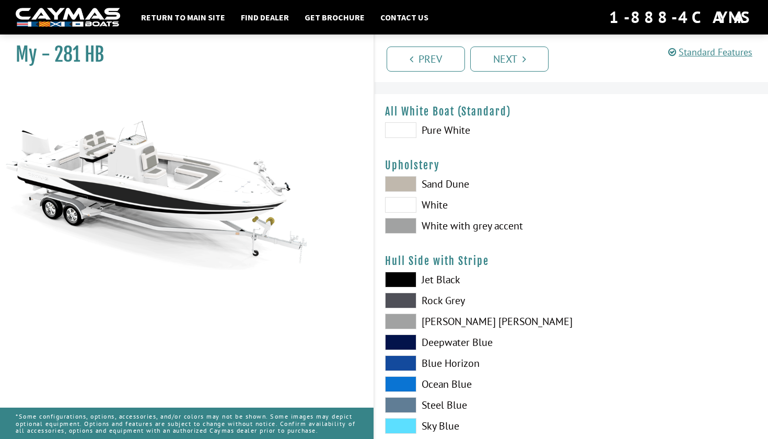
click at [407, 311] on div "Jet Black Rock Grey Dove Gray Deepwater Blue Blue Horizon Ocean Blue" at bounding box center [473, 387] width 197 height 230
click at [407, 305] on span at bounding box center [400, 301] width 31 height 16
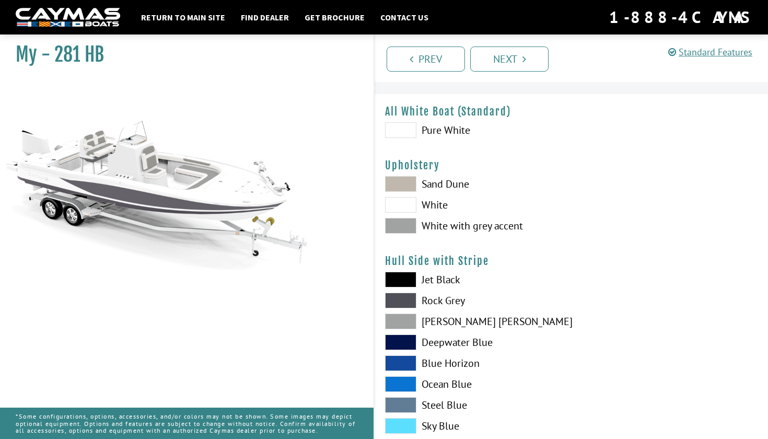
click at [407, 328] on span at bounding box center [400, 321] width 31 height 16
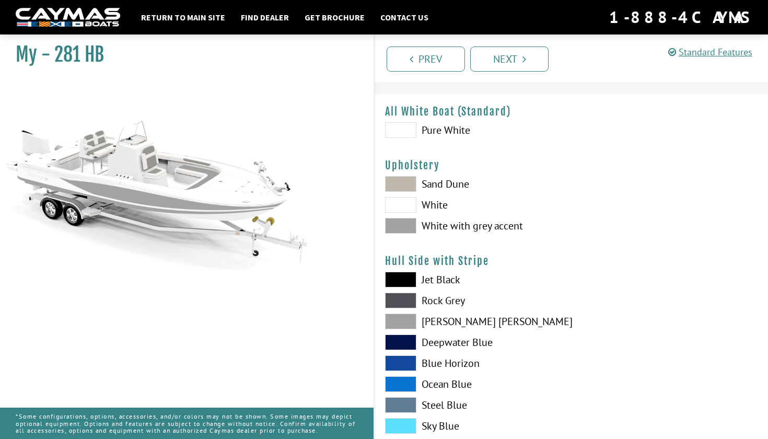
click at [407, 307] on span at bounding box center [400, 301] width 31 height 16
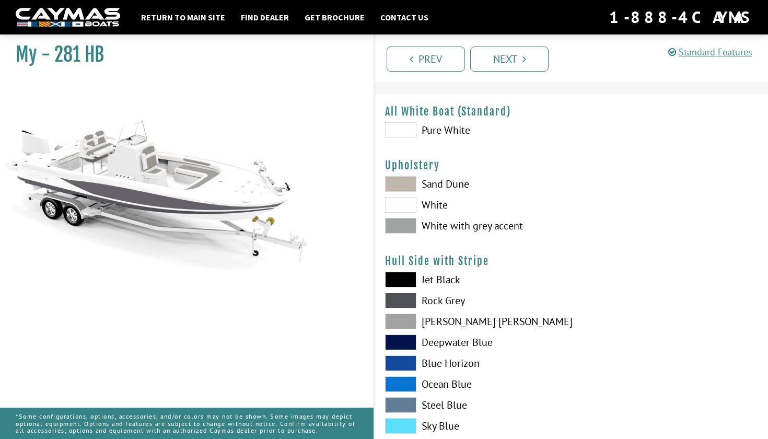
click at [407, 344] on span at bounding box center [400, 342] width 31 height 16
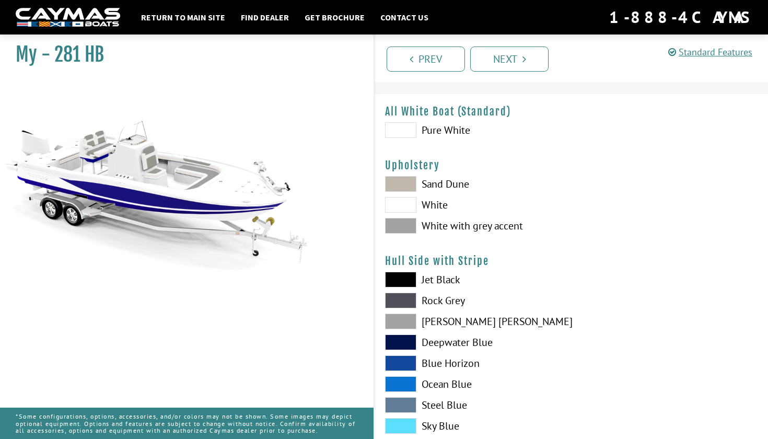
click at [406, 320] on span at bounding box center [400, 321] width 31 height 16
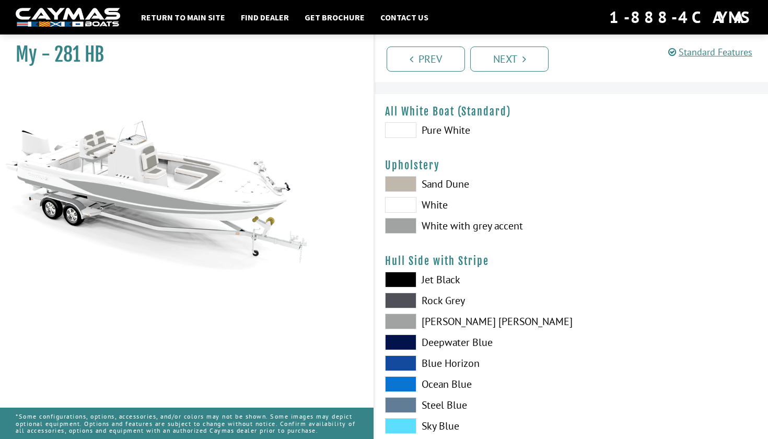
click at [406, 349] on span at bounding box center [400, 342] width 31 height 16
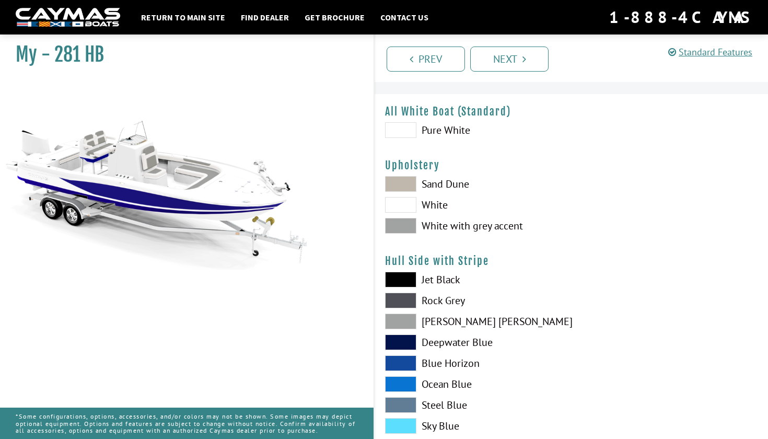
click at [407, 376] on span at bounding box center [400, 384] width 31 height 16
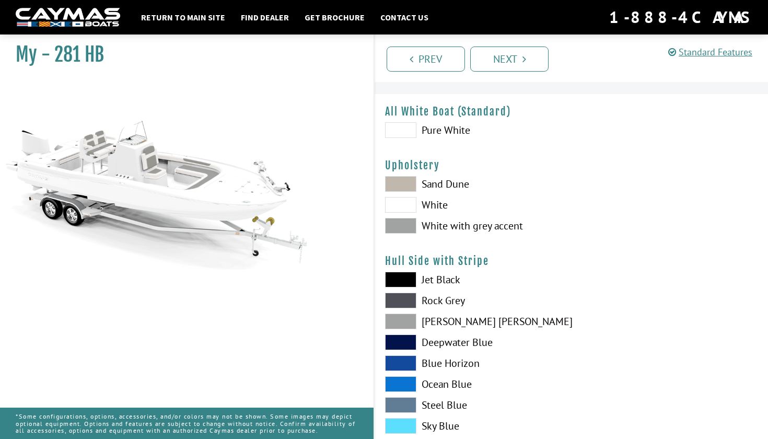
scroll to position [33, 0]
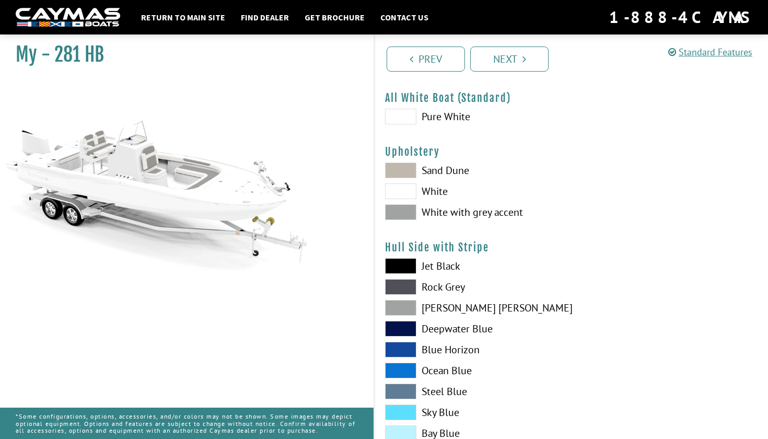
click at [407, 376] on span at bounding box center [400, 371] width 31 height 16
click at [407, 383] on span at bounding box center [400, 391] width 31 height 16
click at [407, 377] on span at bounding box center [400, 371] width 31 height 16
click at [407, 375] on span at bounding box center [400, 371] width 31 height 16
click at [405, 391] on span at bounding box center [400, 391] width 31 height 16
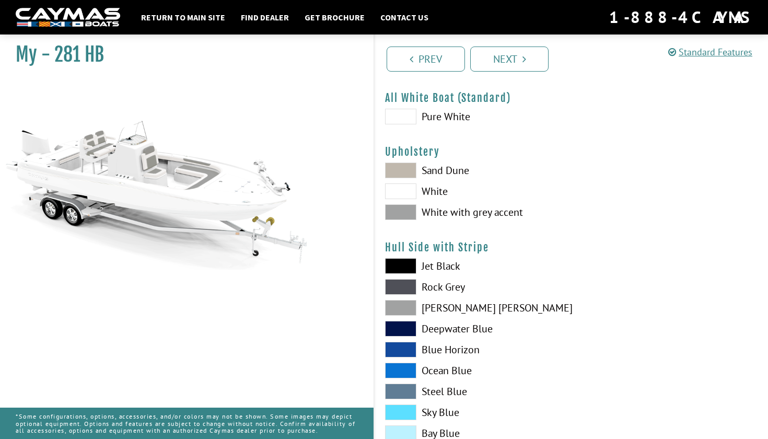
click at [405, 410] on span at bounding box center [400, 412] width 31 height 16
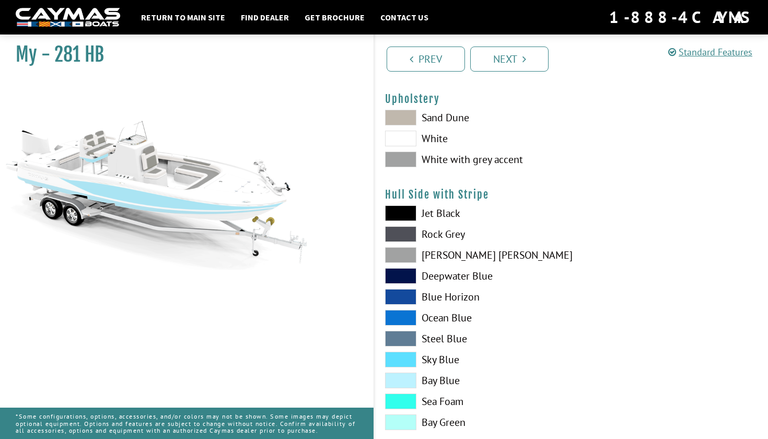
scroll to position [145, 0]
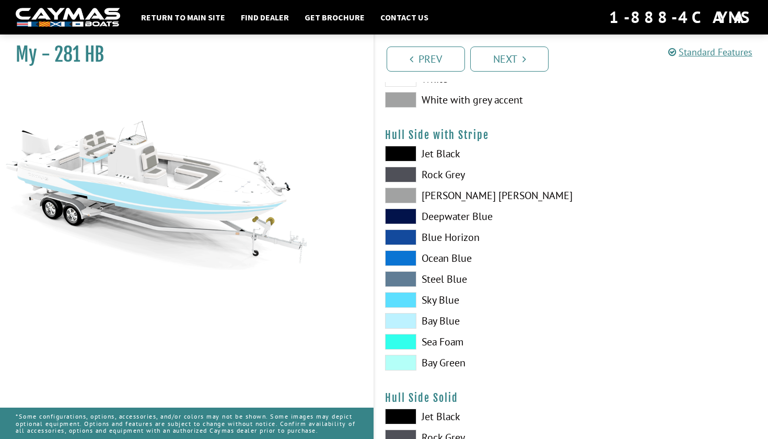
click at [404, 331] on div "Jet Black Rock Grey Dove Gray Deepwater Blue Blue Horizon Ocean Blue" at bounding box center [473, 261] width 197 height 230
click at [404, 340] on span at bounding box center [400, 342] width 31 height 16
click at [404, 339] on span at bounding box center [400, 342] width 31 height 16
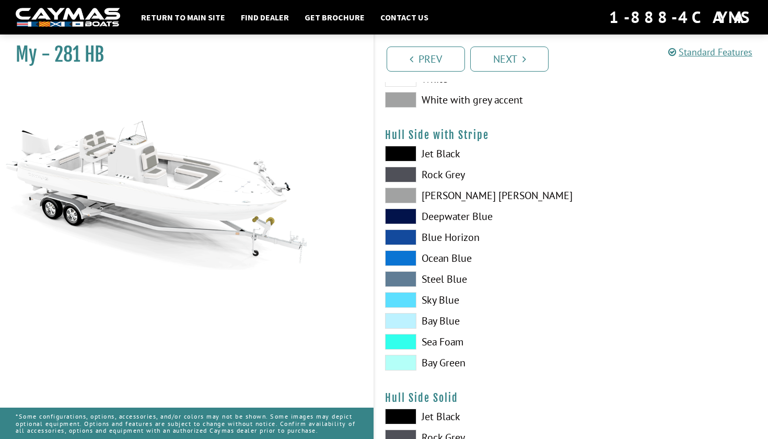
click at [404, 339] on span at bounding box center [400, 342] width 31 height 16
click at [406, 148] on span at bounding box center [400, 154] width 31 height 16
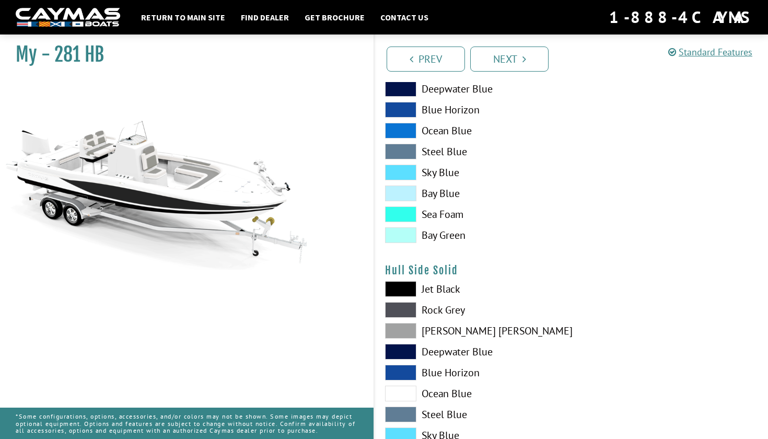
scroll to position [278, 0]
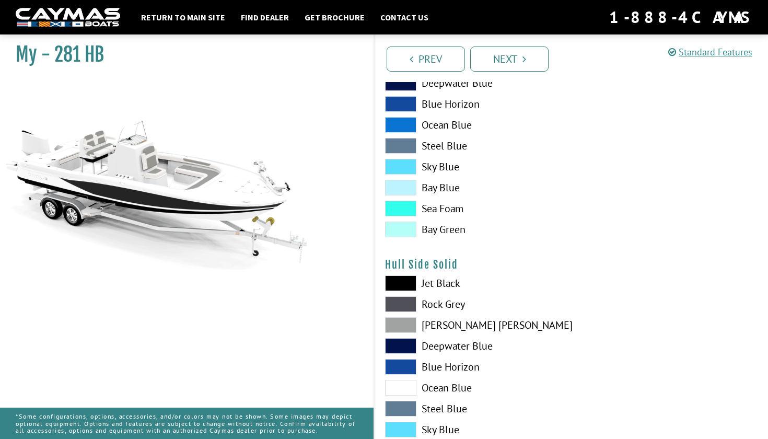
click at [400, 280] on span at bounding box center [400, 283] width 31 height 16
click at [401, 301] on span at bounding box center [400, 304] width 31 height 16
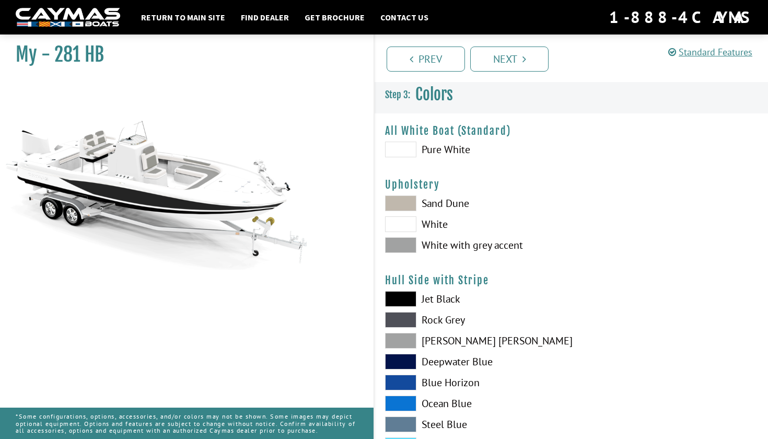
scroll to position [0, 0]
click at [405, 286] on h4 "Hull Side with Stripe" at bounding box center [571, 280] width 372 height 13
click at [405, 299] on span at bounding box center [400, 299] width 31 height 16
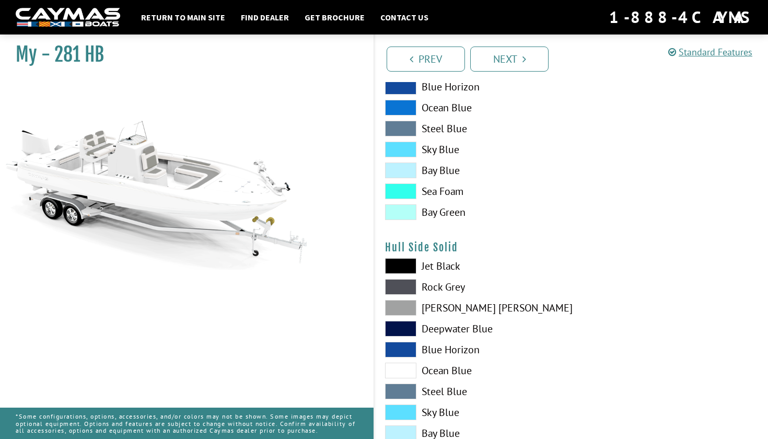
scroll to position [300, 0]
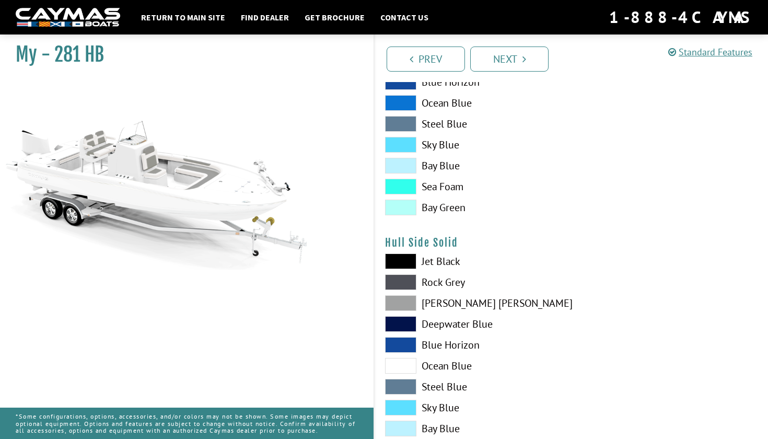
click at [403, 410] on span at bounding box center [400, 408] width 31 height 16
click at [399, 258] on span at bounding box center [400, 261] width 31 height 16
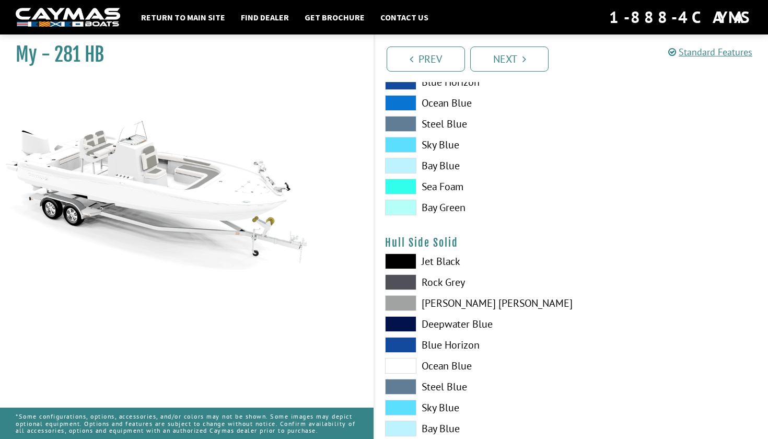
click at [399, 258] on span at bounding box center [400, 261] width 31 height 16
click at [399, 283] on span at bounding box center [400, 282] width 31 height 16
click at [399, 306] on span at bounding box center [400, 303] width 31 height 16
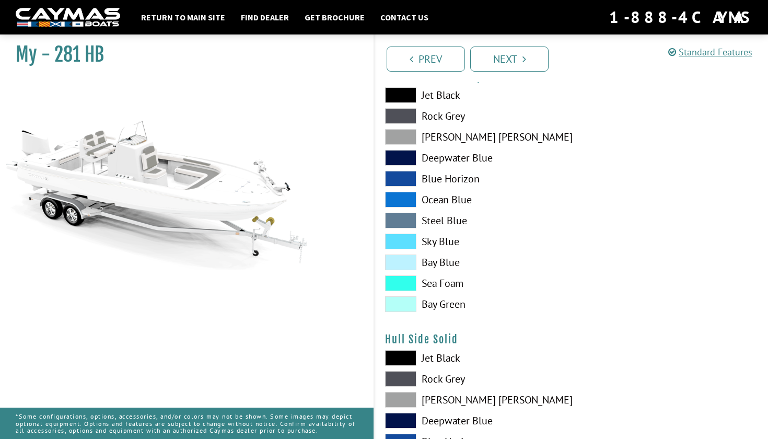
scroll to position [68, 0]
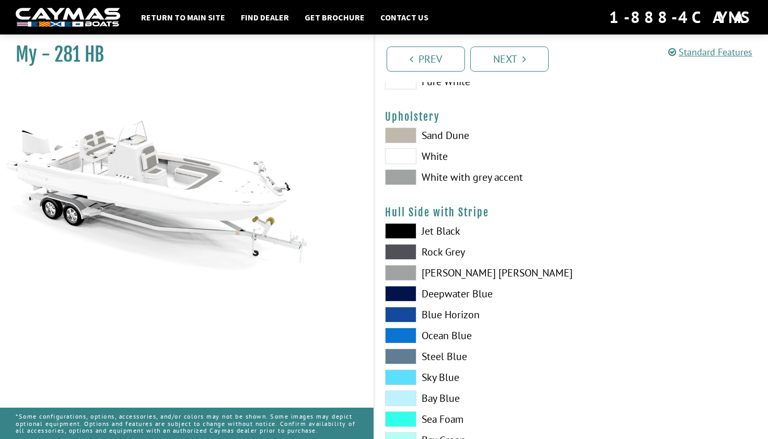
click at [400, 230] on span at bounding box center [400, 231] width 31 height 16
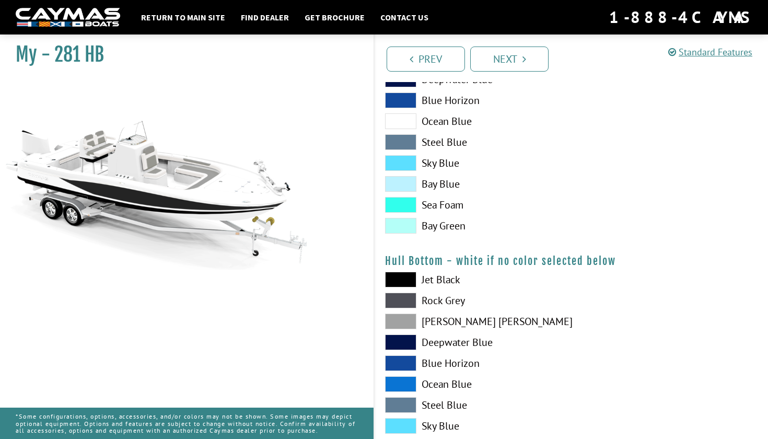
scroll to position [553, 0]
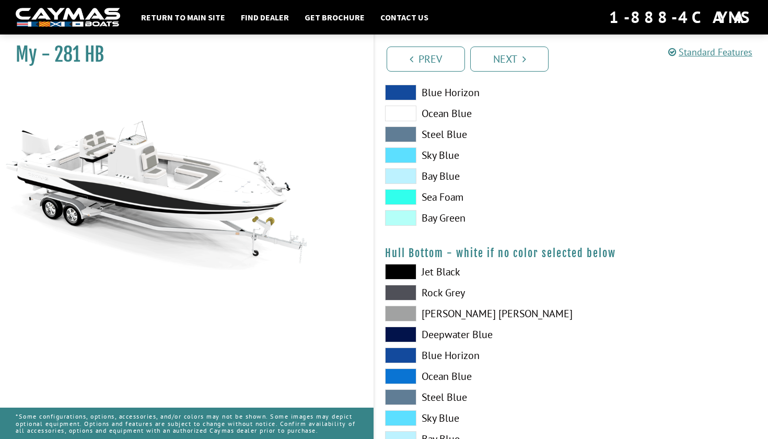
click at [397, 355] on span at bounding box center [400, 355] width 31 height 16
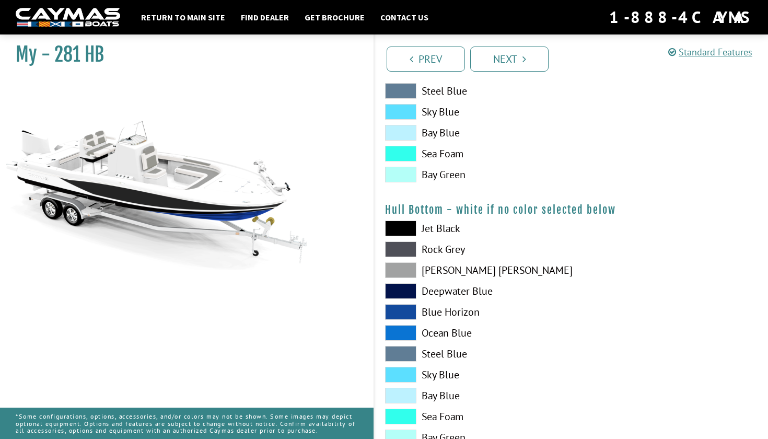
scroll to position [604, 0]
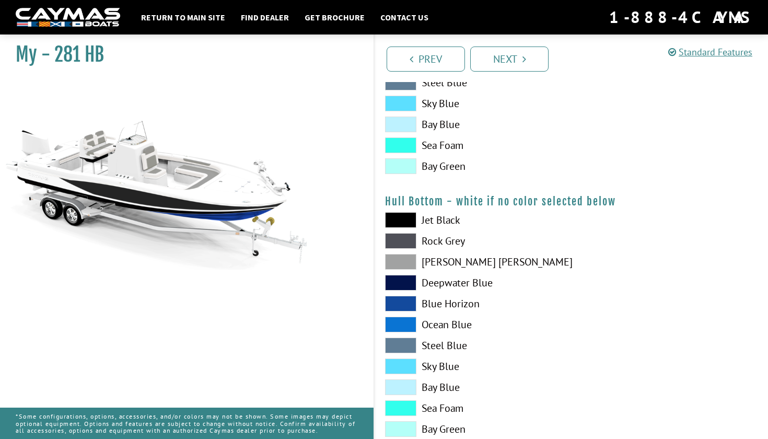
click at [405, 405] on span at bounding box center [400, 408] width 31 height 16
click at [408, 407] on span at bounding box center [400, 408] width 31 height 16
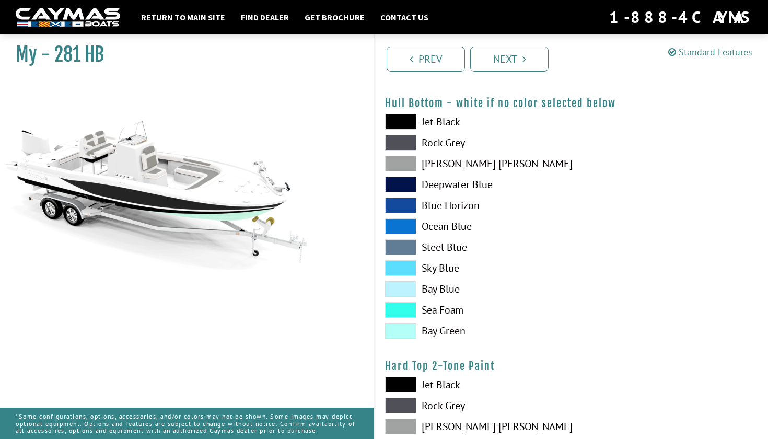
scroll to position [704, 0]
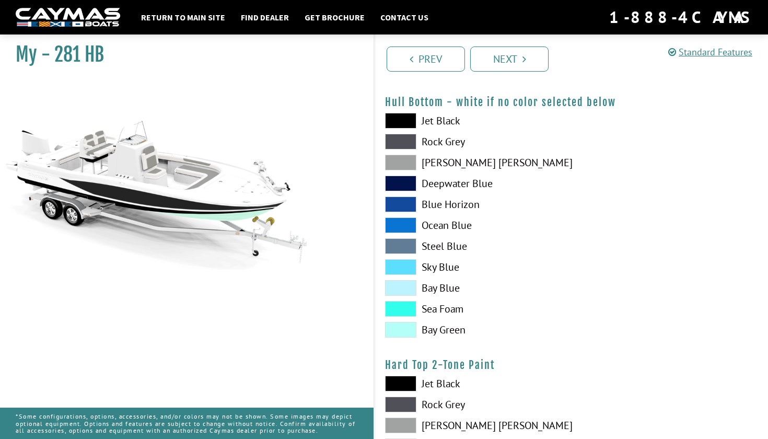
click at [406, 158] on span at bounding box center [400, 163] width 31 height 16
click at [406, 166] on span at bounding box center [400, 163] width 31 height 16
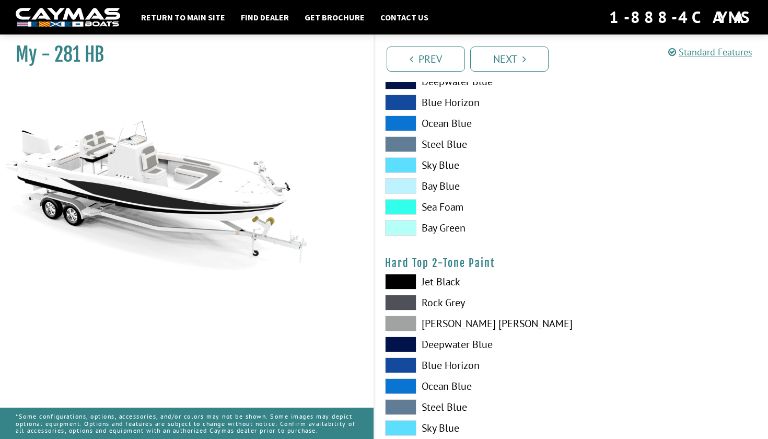
scroll to position [813, 0]
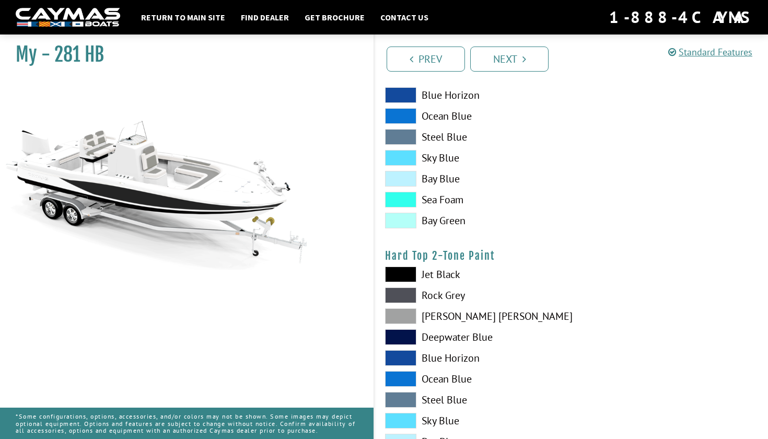
click at [408, 270] on span at bounding box center [400, 274] width 31 height 16
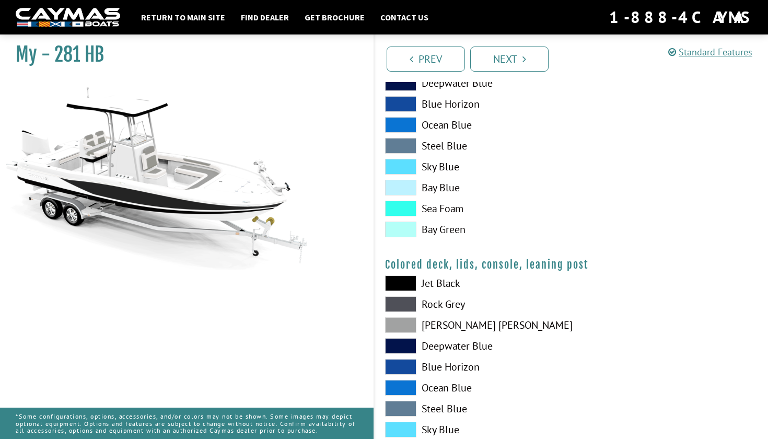
scroll to position [1068, 0]
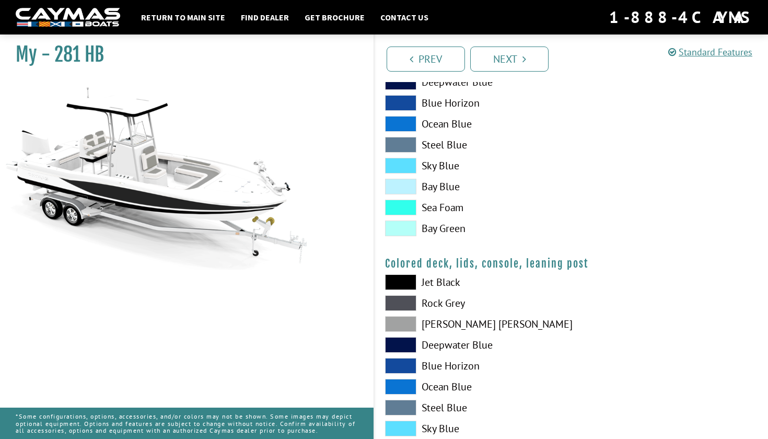
click at [407, 279] on span at bounding box center [400, 282] width 31 height 16
click at [411, 305] on span at bounding box center [400, 303] width 31 height 16
click at [387, 349] on span at bounding box center [400, 345] width 31 height 16
click at [395, 278] on span at bounding box center [400, 282] width 31 height 16
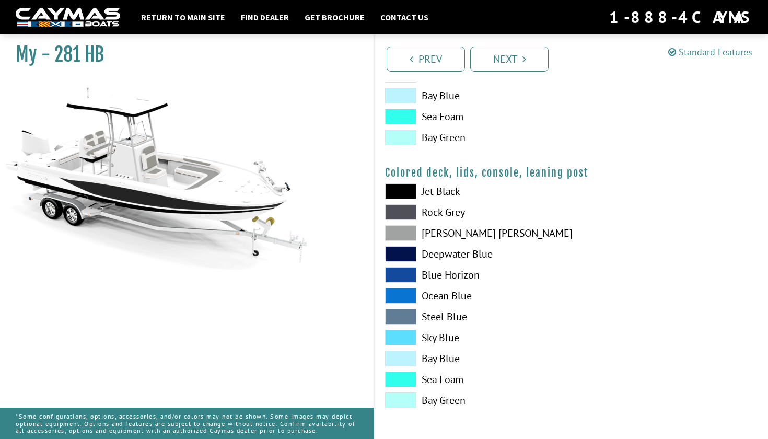
scroll to position [1159, 0]
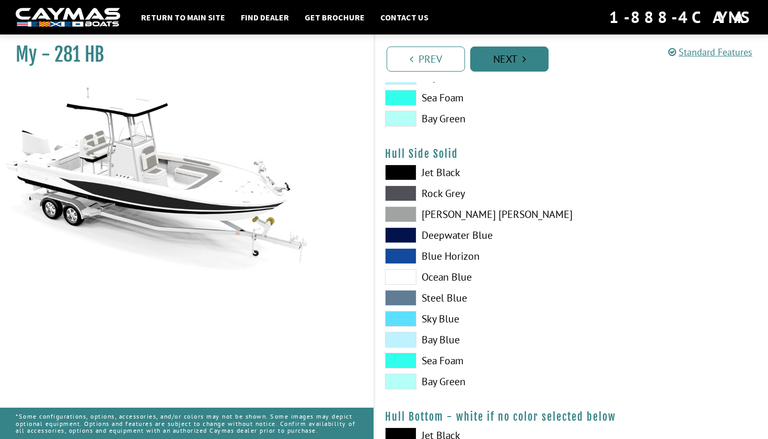
click at [499, 59] on link "Next" at bounding box center [509, 58] width 78 height 25
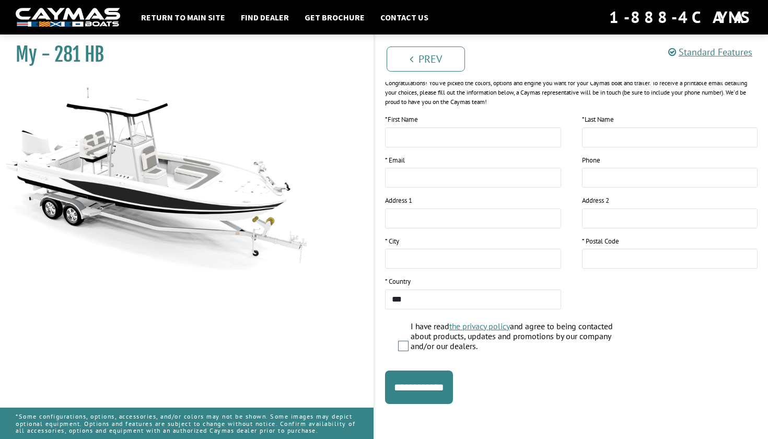
scroll to position [140, 0]
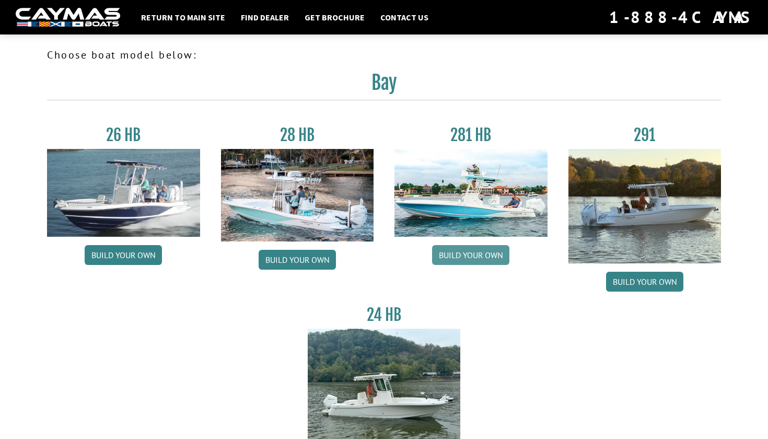
click at [474, 250] on link "Build your own" at bounding box center [470, 255] width 77 height 20
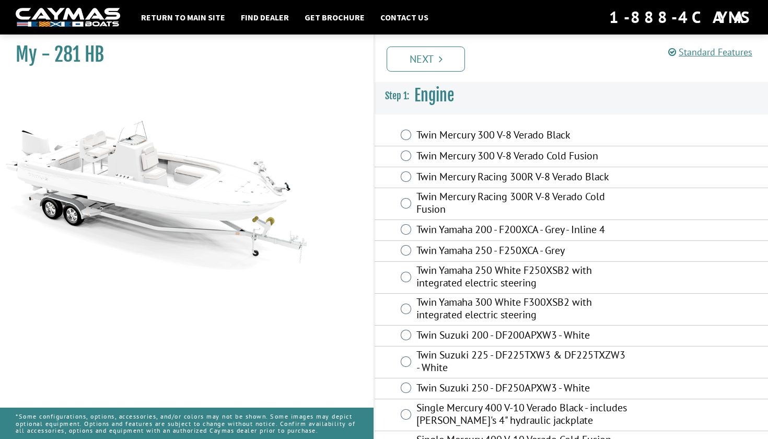
scroll to position [16, 0]
click at [439, 144] on div "Twin Mercury 300 V-8 Verado Black" at bounding box center [571, 135] width 393 height 21
click at [439, 139] on label "Twin Mercury 300 V-8 Verado Black" at bounding box center [521, 135] width 211 height 15
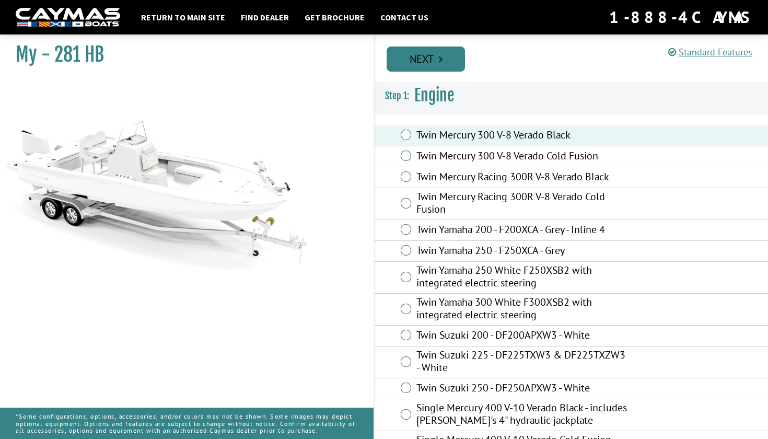
click at [441, 50] on link "Next" at bounding box center [426, 58] width 78 height 25
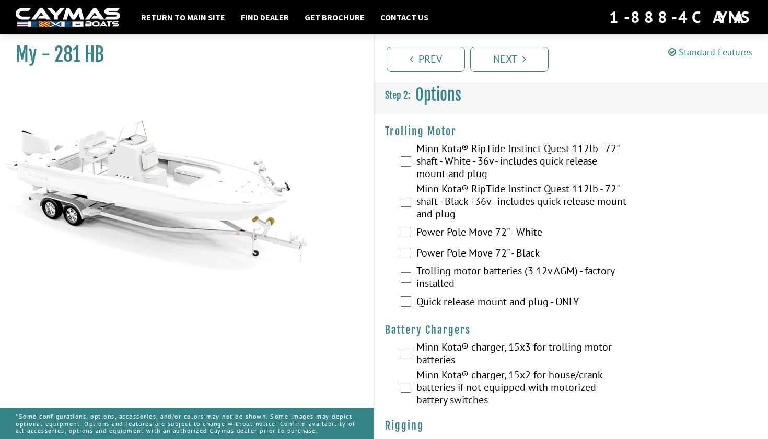
click at [453, 147] on label "Minn Kota® RipTide Instinct Quest 112lb - 72" shaft - White - 36v - includes qu…" at bounding box center [521, 162] width 211 height 40
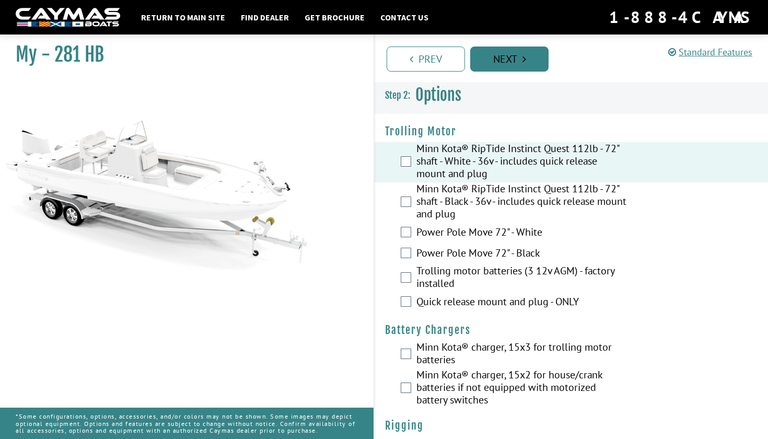
click at [513, 57] on link "Next" at bounding box center [509, 58] width 78 height 25
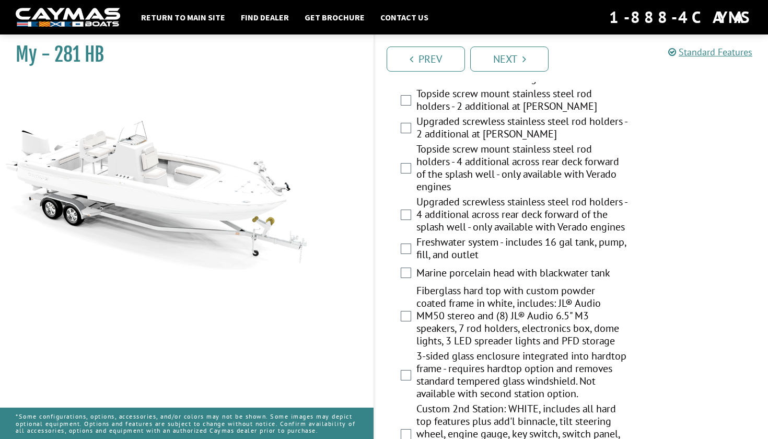
scroll to position [1164, 0]
click at [485, 236] on label "Upgraded screwless stainless steel rod holders - 4 additional across rear deck …" at bounding box center [521, 216] width 211 height 40
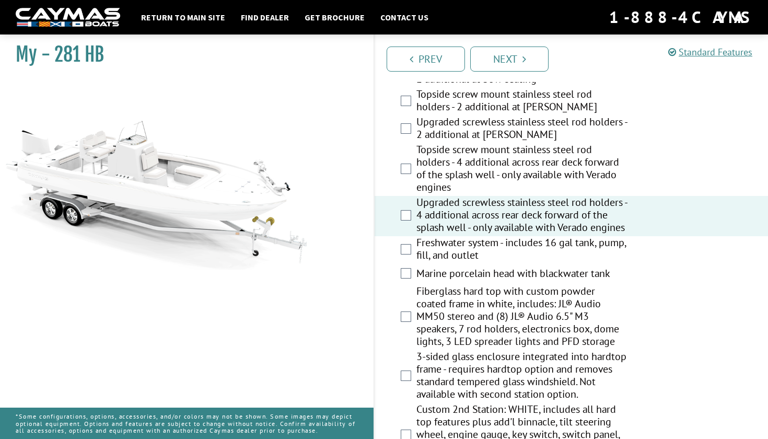
scroll to position [1132, 0]
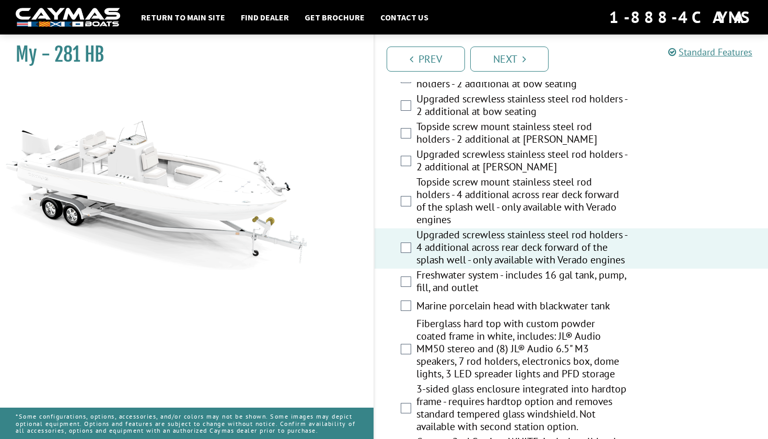
click at [485, 228] on label "Topside screw mount stainless steel rod holders - 4 additional across rear deck…" at bounding box center [521, 202] width 211 height 53
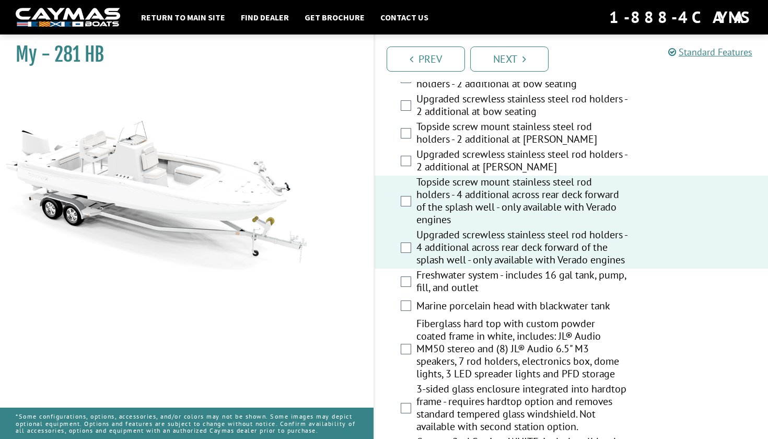
click at [488, 259] on label "Upgraded screwless stainless steel rod holders - 4 additional across rear deck …" at bounding box center [521, 248] width 211 height 40
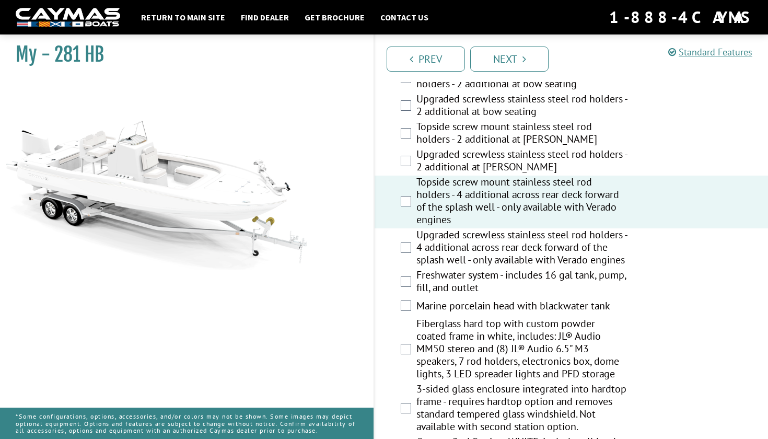
click at [496, 223] on label "Topside screw mount stainless steel rod holders - 4 additional across rear deck…" at bounding box center [521, 202] width 211 height 53
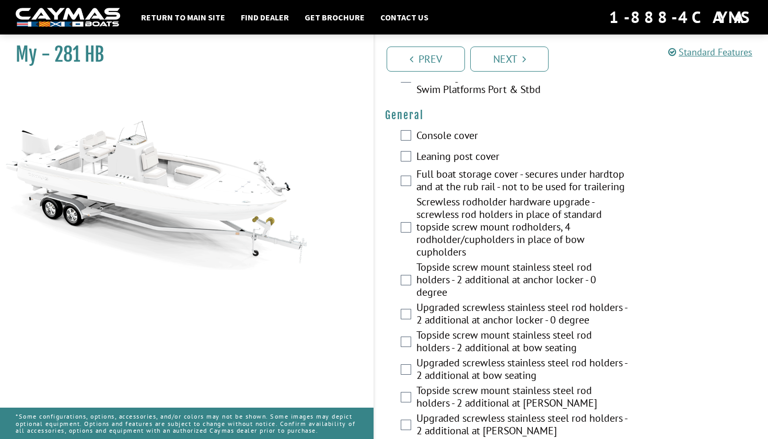
scroll to position [810, 0]
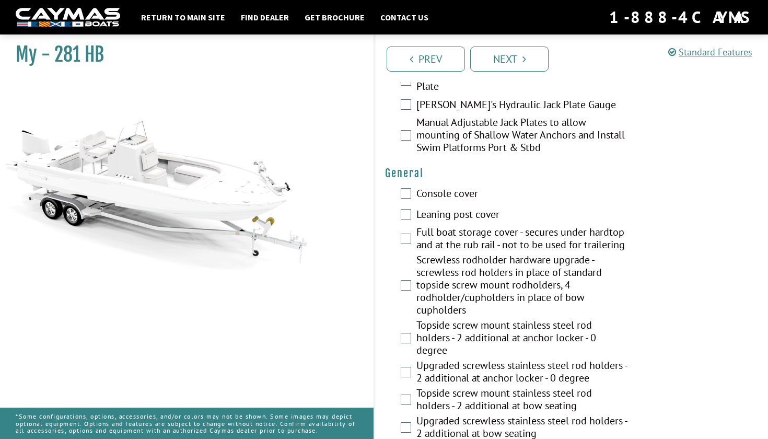
click at [456, 202] on label "Console cover" at bounding box center [521, 194] width 211 height 15
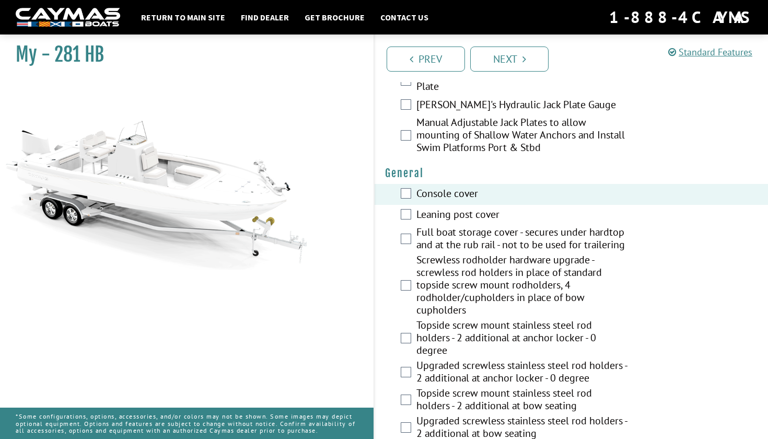
click at [472, 223] on label "Leaning post cover" at bounding box center [521, 215] width 211 height 15
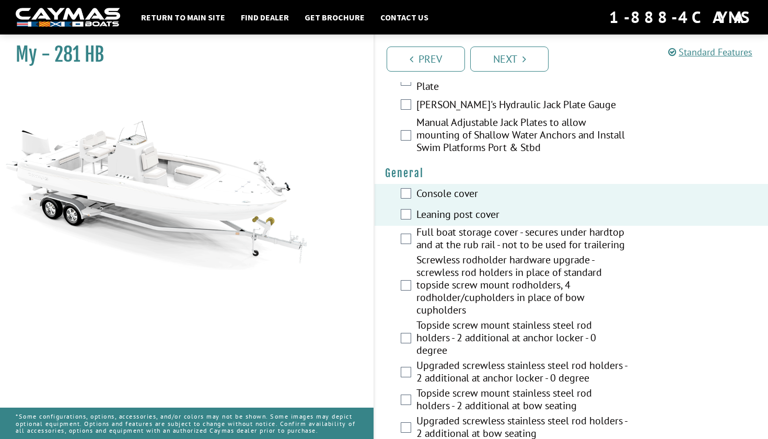
click at [480, 221] on label "Leaning post cover" at bounding box center [521, 215] width 211 height 15
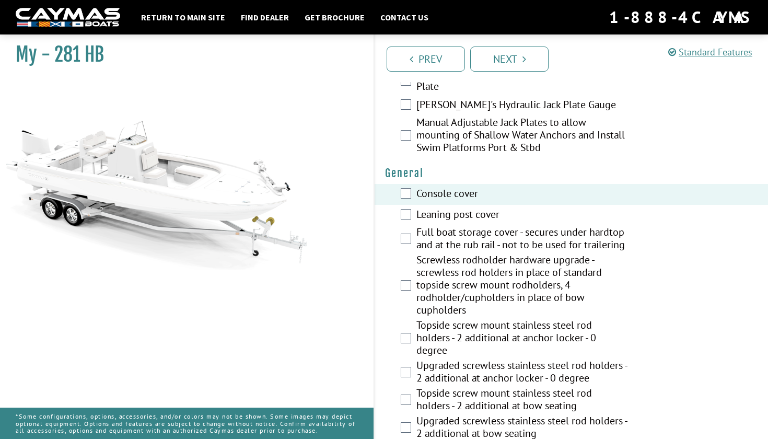
click at [473, 202] on label "Console cover" at bounding box center [521, 194] width 211 height 15
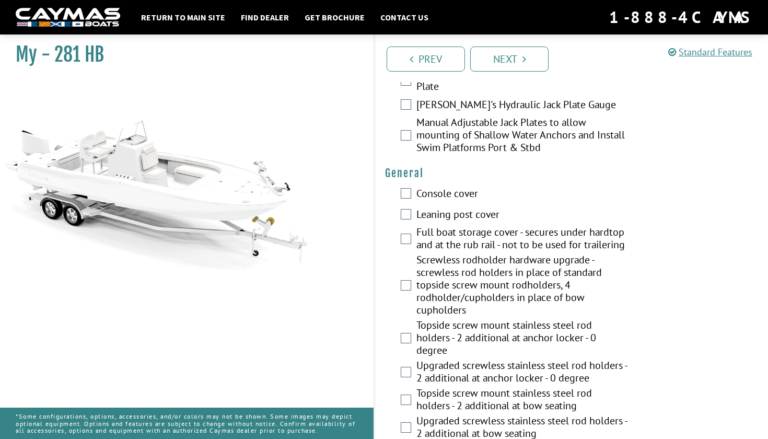
click at [496, 251] on label "Full boat storage cover - secures under hardtop and at the rub rail - not to be…" at bounding box center [521, 240] width 211 height 28
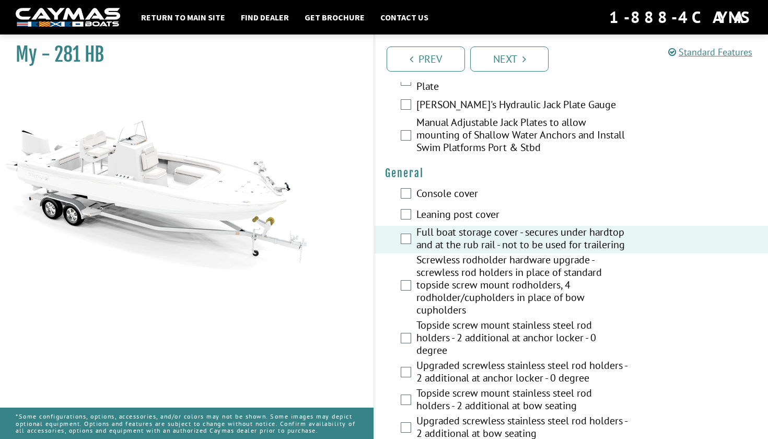
click at [496, 244] on label "Full boat storage cover - secures under hardtop and at the rub rail - not to be…" at bounding box center [521, 240] width 211 height 28
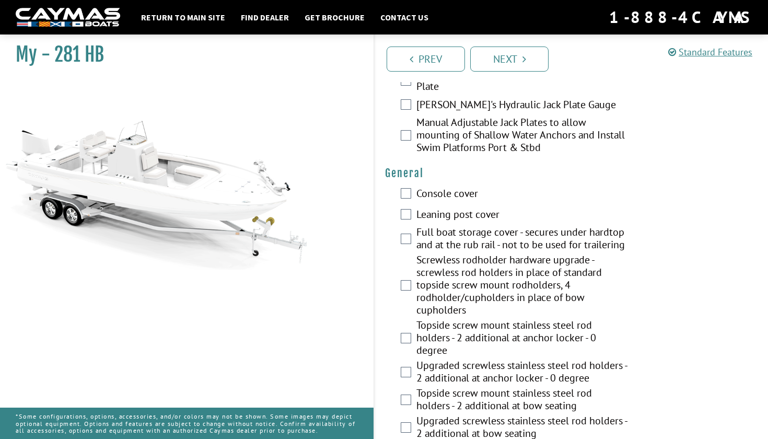
click at [488, 195] on label "Console cover" at bounding box center [521, 194] width 211 height 15
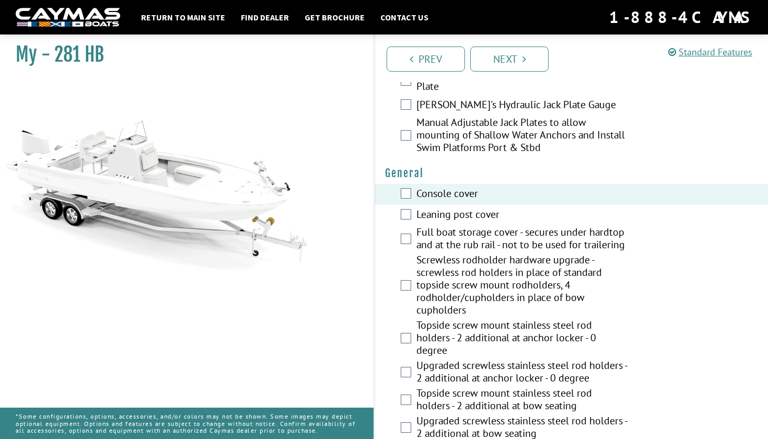
click at [463, 312] on label "Screwless rodholder hardware upgrade - screwless rod holders in place of standa…" at bounding box center [521, 285] width 211 height 65
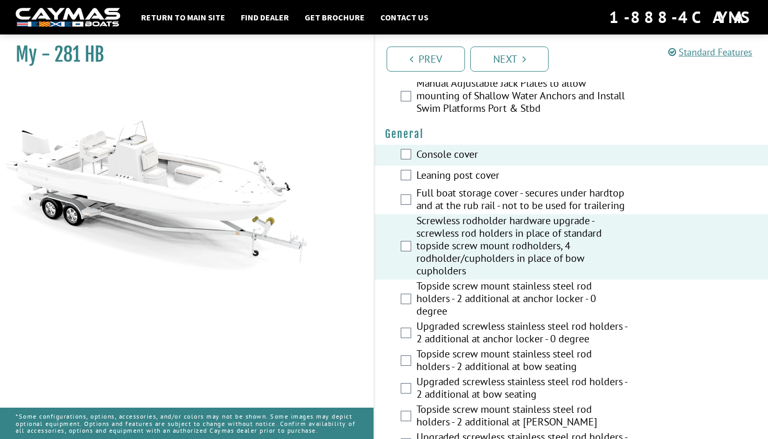
click at [490, 340] on label "Upgraded screwless stainless steel rod holders - 2 additional at anchor locker …" at bounding box center [521, 334] width 211 height 28
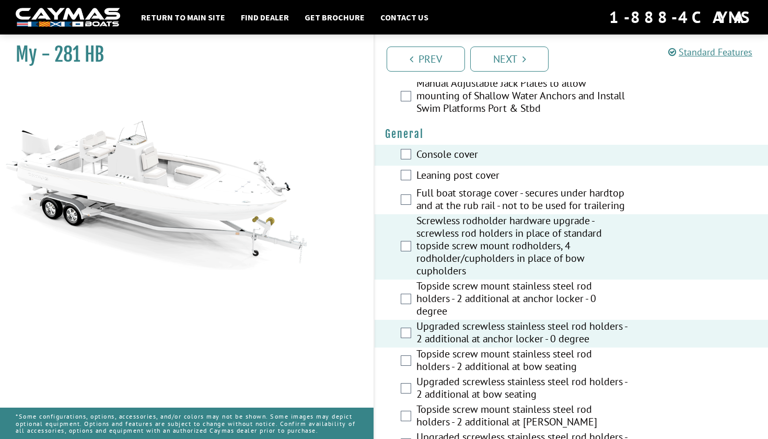
click at [490, 375] on label "Topside screw mount stainless steel rod holders - 2 additional at bow seating" at bounding box center [521, 361] width 211 height 28
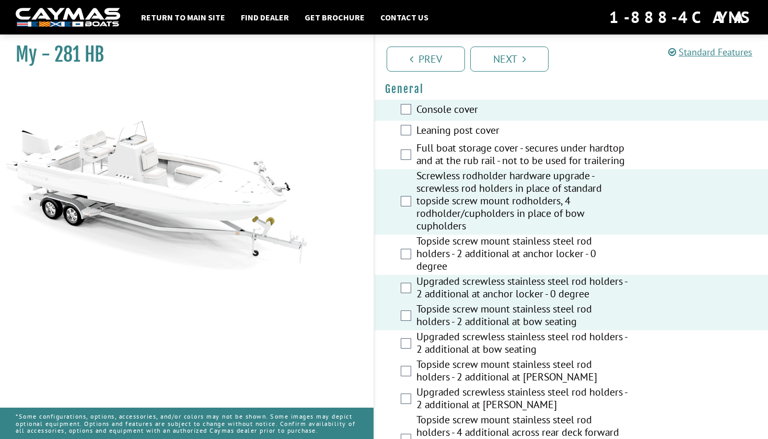
scroll to position [953, 0]
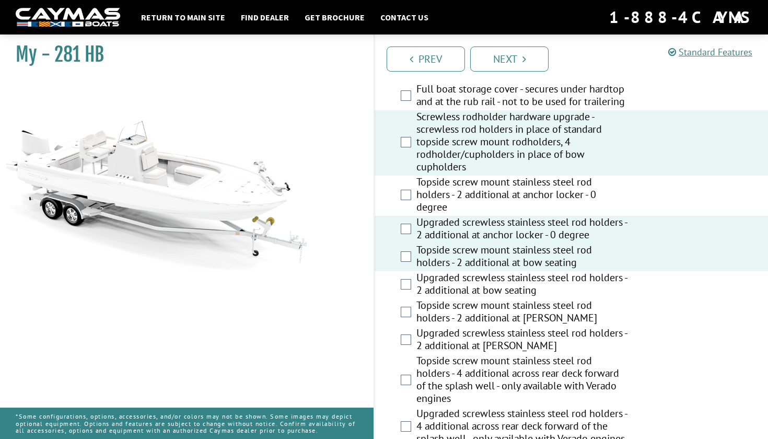
click at [490, 377] on label "Topside screw mount stainless steel rod holders - 4 additional across rear deck…" at bounding box center [521, 380] width 211 height 53
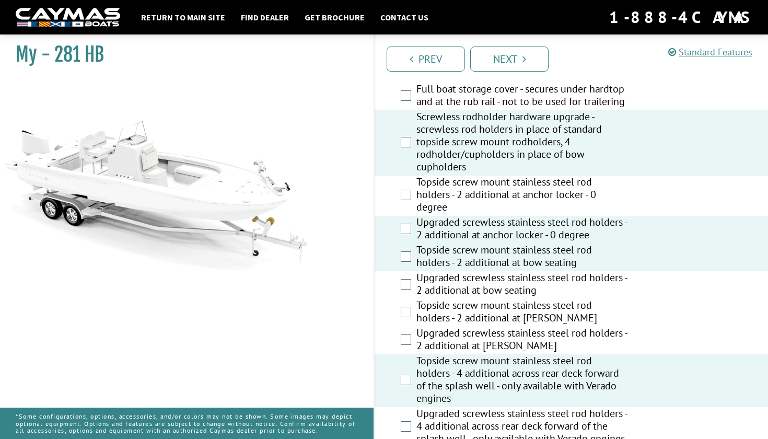
click at [498, 321] on label "Topside screw mount stainless steel rod holders - 2 additional at [PERSON_NAME]" at bounding box center [521, 313] width 211 height 28
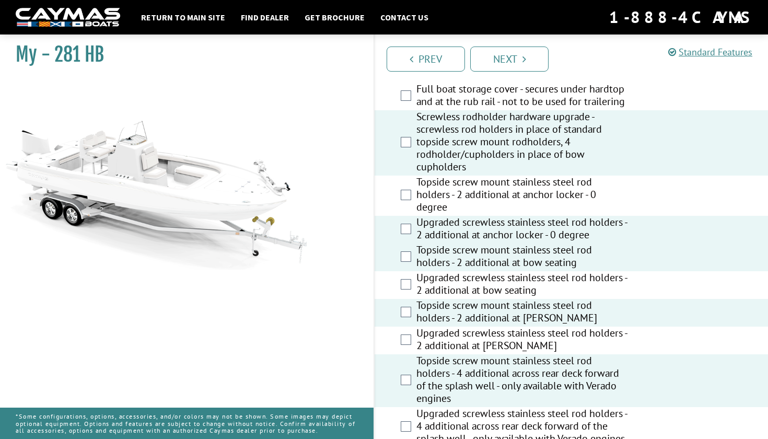
click at [498, 299] on label "Upgraded screwless stainless steel rod holders - 2 additional at bow seating" at bounding box center [521, 285] width 211 height 28
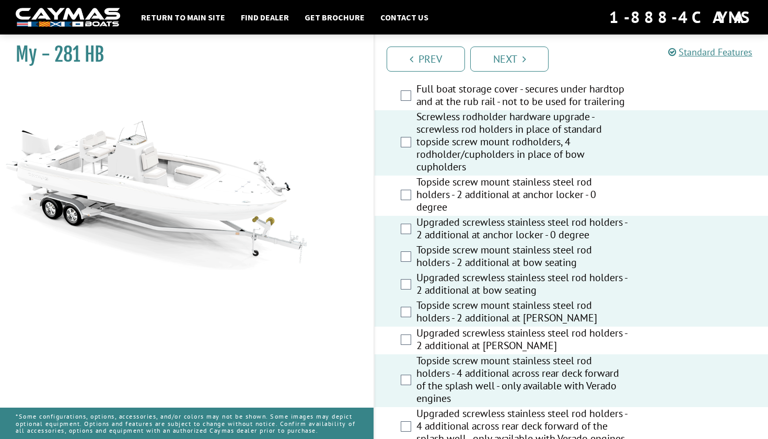
click at [506, 402] on label "Topside screw mount stainless steel rod holders - 4 additional across rear deck…" at bounding box center [521, 380] width 211 height 53
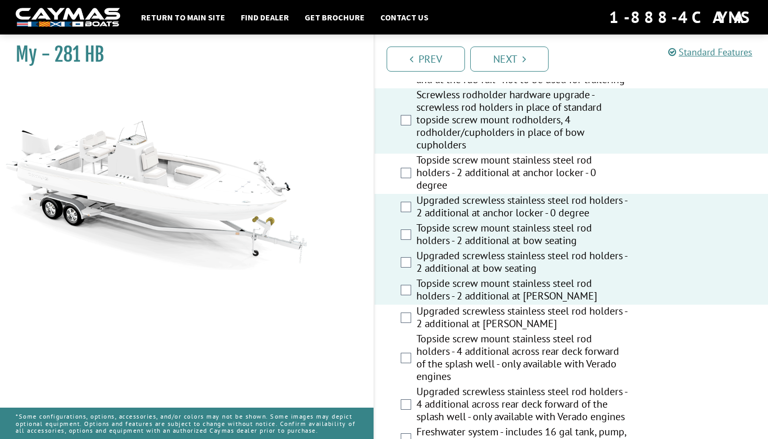
click at [486, 332] on label "Upgraded screwless stainless steel rod holders - 2 additional at [PERSON_NAME]" at bounding box center [521, 319] width 211 height 28
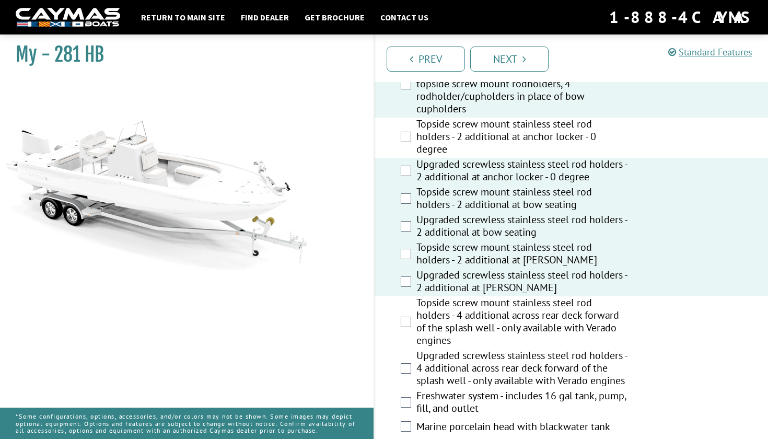
scroll to position [1014, 0]
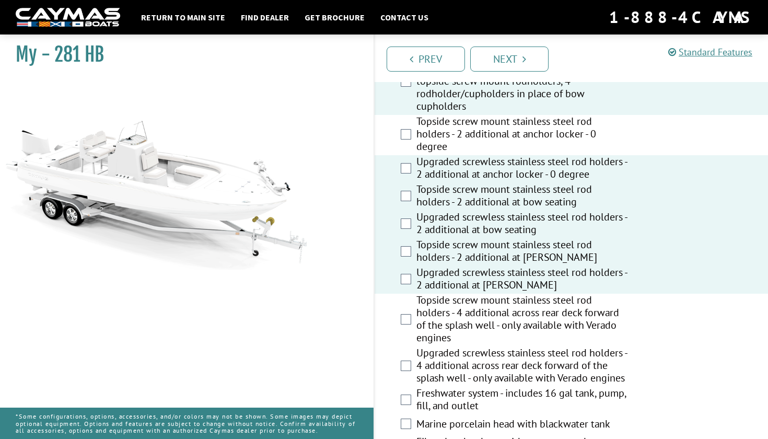
click at [509, 211] on label "Topside screw mount stainless steel rod holders - 2 additional at bow seating" at bounding box center [521, 197] width 211 height 28
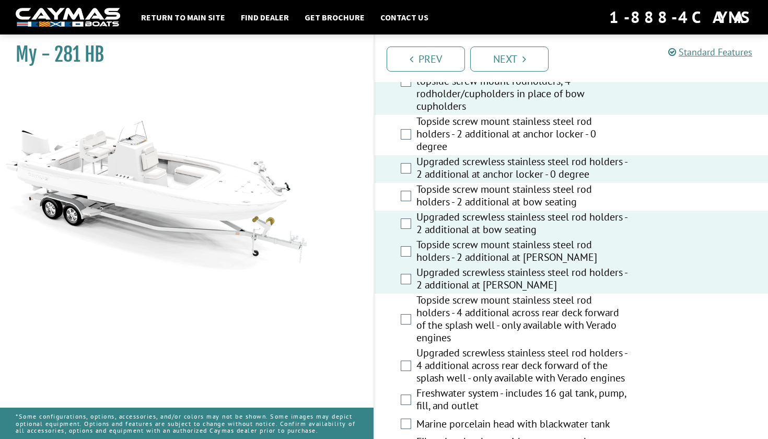
click at [512, 266] on label "Topside screw mount stainless steel rod holders - 2 additional at [PERSON_NAME]" at bounding box center [521, 252] width 211 height 28
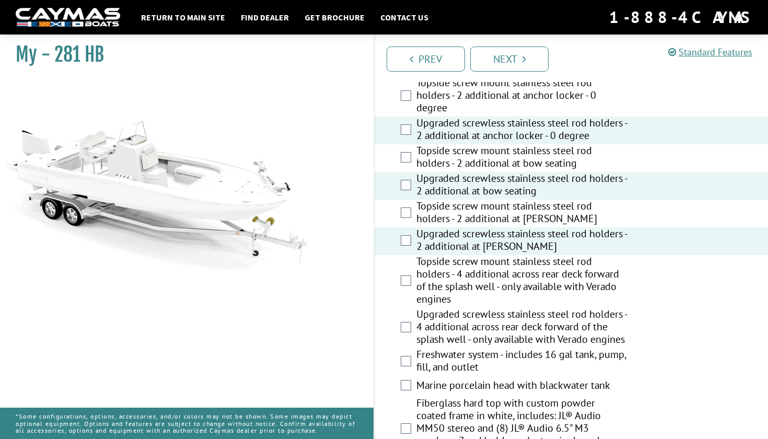
scroll to position [1053, 0]
click at [510, 332] on label "Upgraded screwless stainless steel rod holders - 4 additional across rear deck …" at bounding box center [521, 327] width 211 height 40
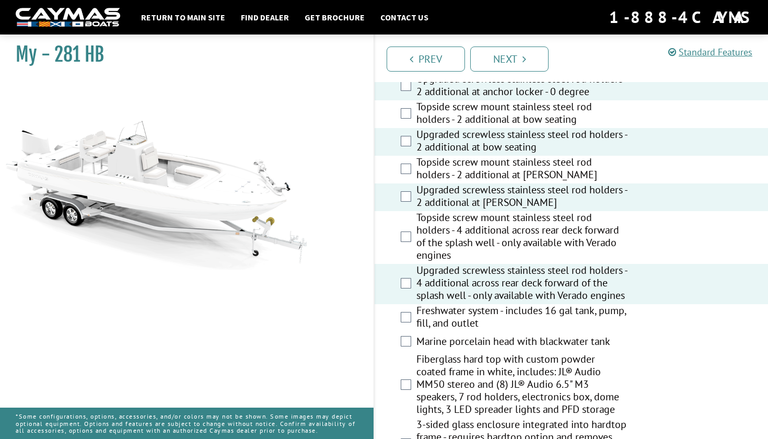
scroll to position [1097, 0]
click at [510, 303] on label "Upgraded screwless stainless steel rod holders - 4 additional across rear deck …" at bounding box center [521, 283] width 211 height 40
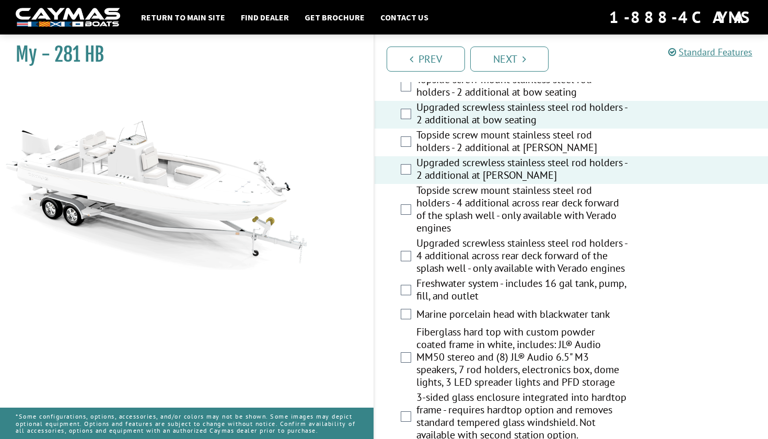
click at [510, 305] on label "Freshwater system - includes 16 gal tank, pump, fill, and outlet" at bounding box center [521, 291] width 211 height 28
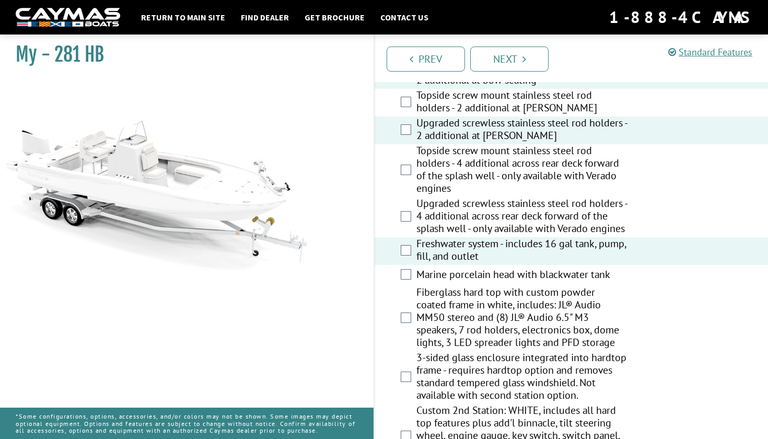
scroll to position [1164, 1]
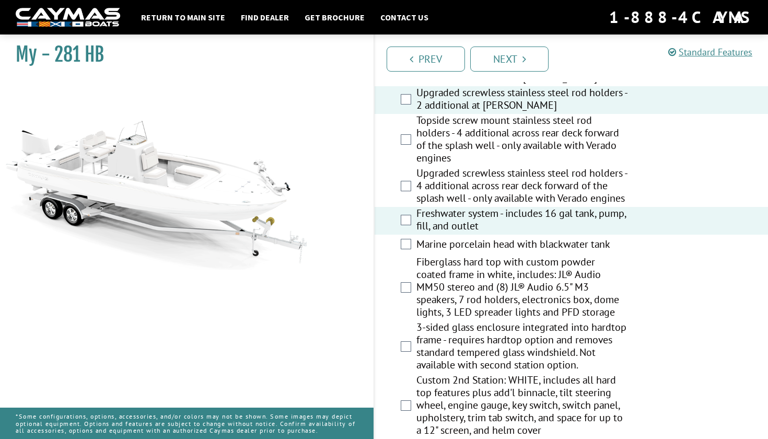
click at [510, 321] on label "Fiberglass hard top with custom powder coated frame in white, includes: JL® Aud…" at bounding box center [521, 287] width 211 height 65
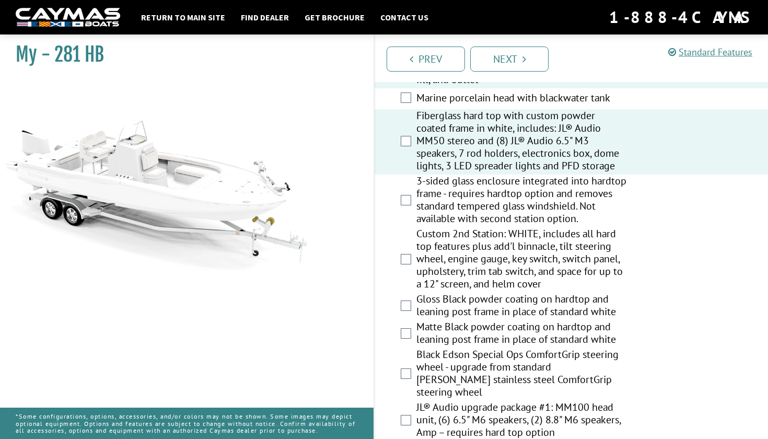
scroll to position [1341, 0]
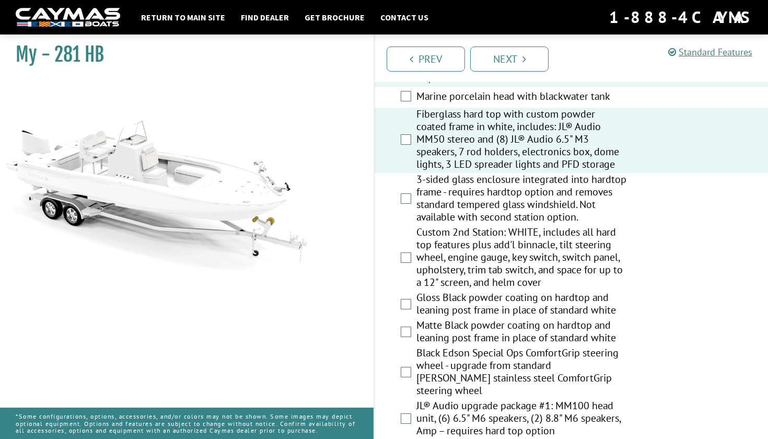
click at [510, 346] on label "Matte Black powder coating on hardtop and leaning post frame in place of standa…" at bounding box center [521, 333] width 211 height 28
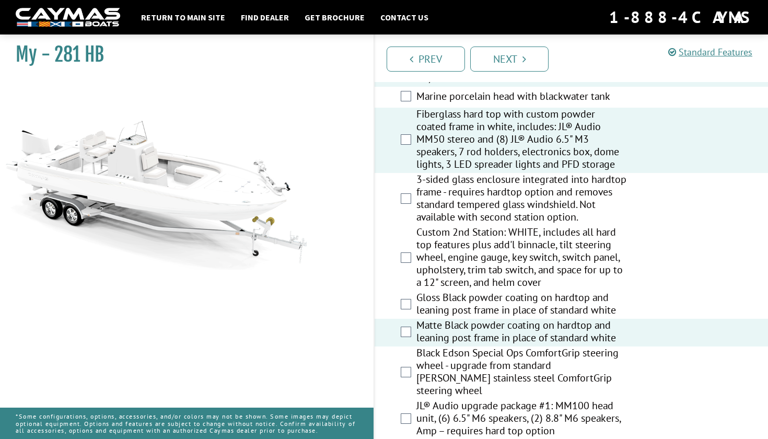
click at [509, 319] on label "Gloss Black powder coating on hardtop and leaning post frame in place of standa…" at bounding box center [521, 305] width 211 height 28
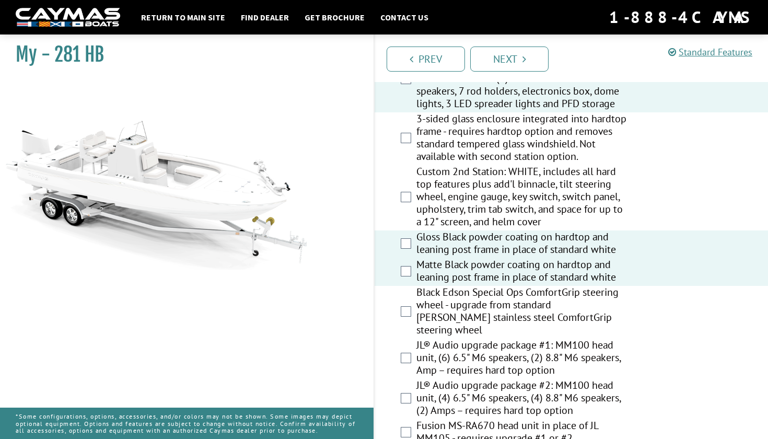
scroll to position [1433, 0]
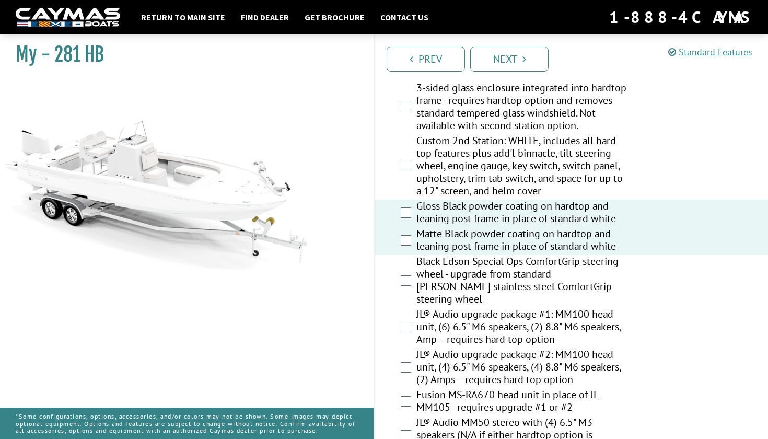
click at [494, 255] on label "Matte Black powder coating on hardtop and leaning post frame in place of standa…" at bounding box center [521, 241] width 211 height 28
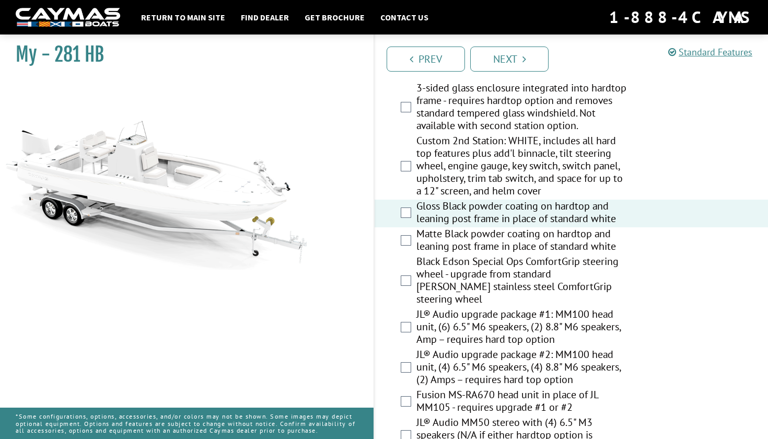
click at [502, 377] on label "JL® Audio upgrade package #2: MM100 head unit, (4) 6.5" M6 speakers, (4) 8.8" M…" at bounding box center [521, 368] width 211 height 40
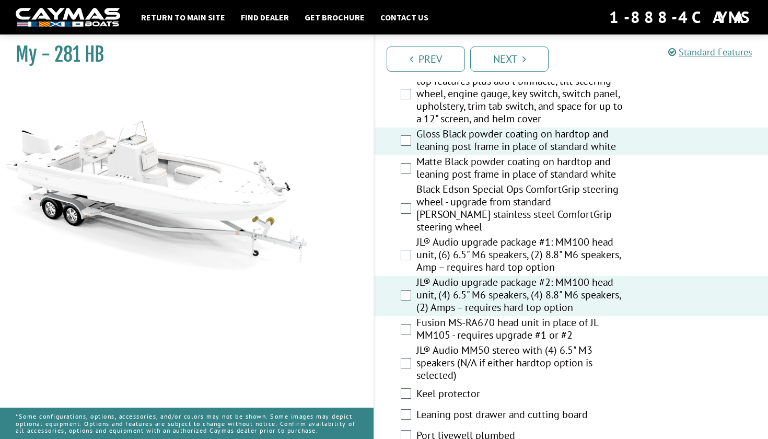
scroll to position [1577, 0]
